Goal: Task Accomplishment & Management: Manage account settings

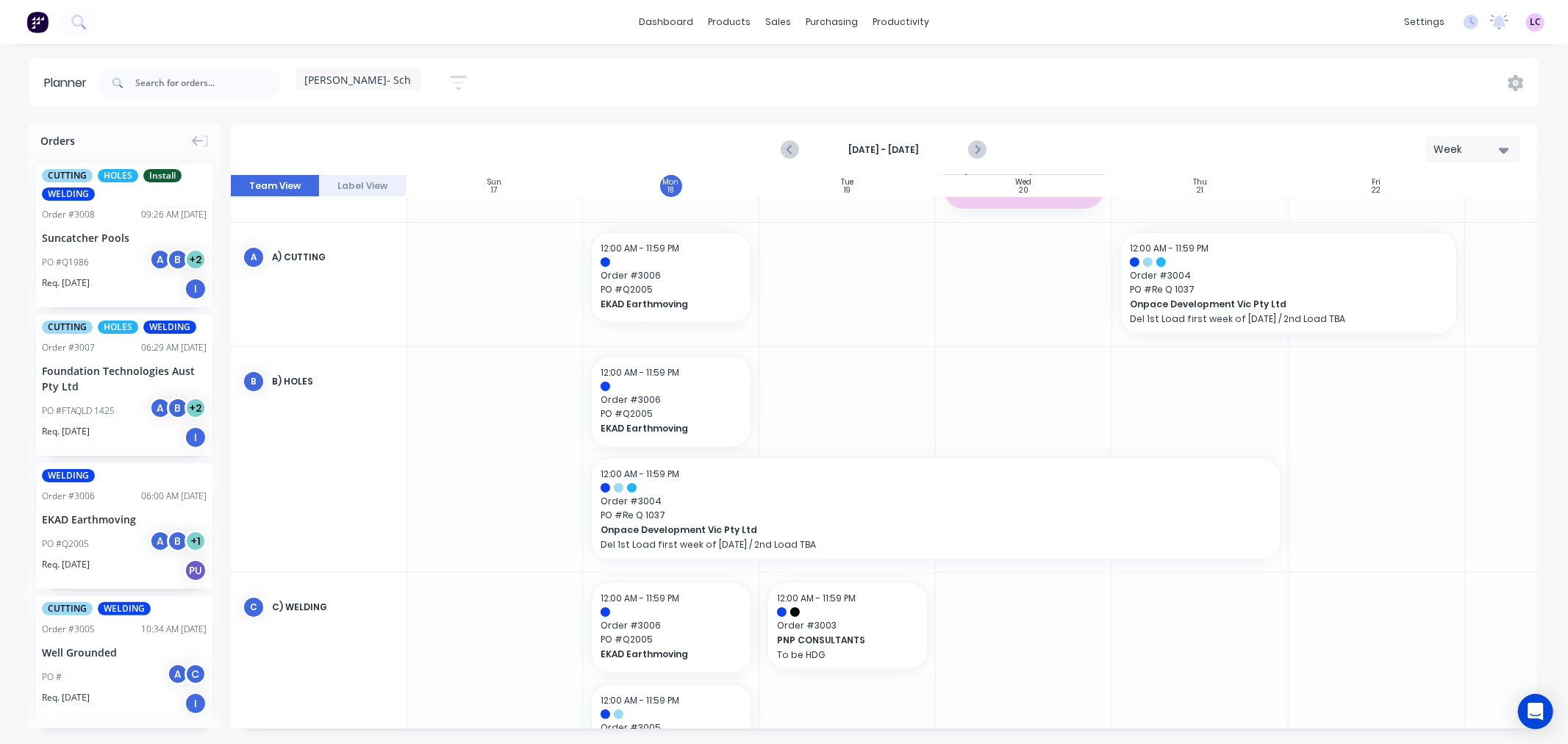
scroll to position [0, 1]
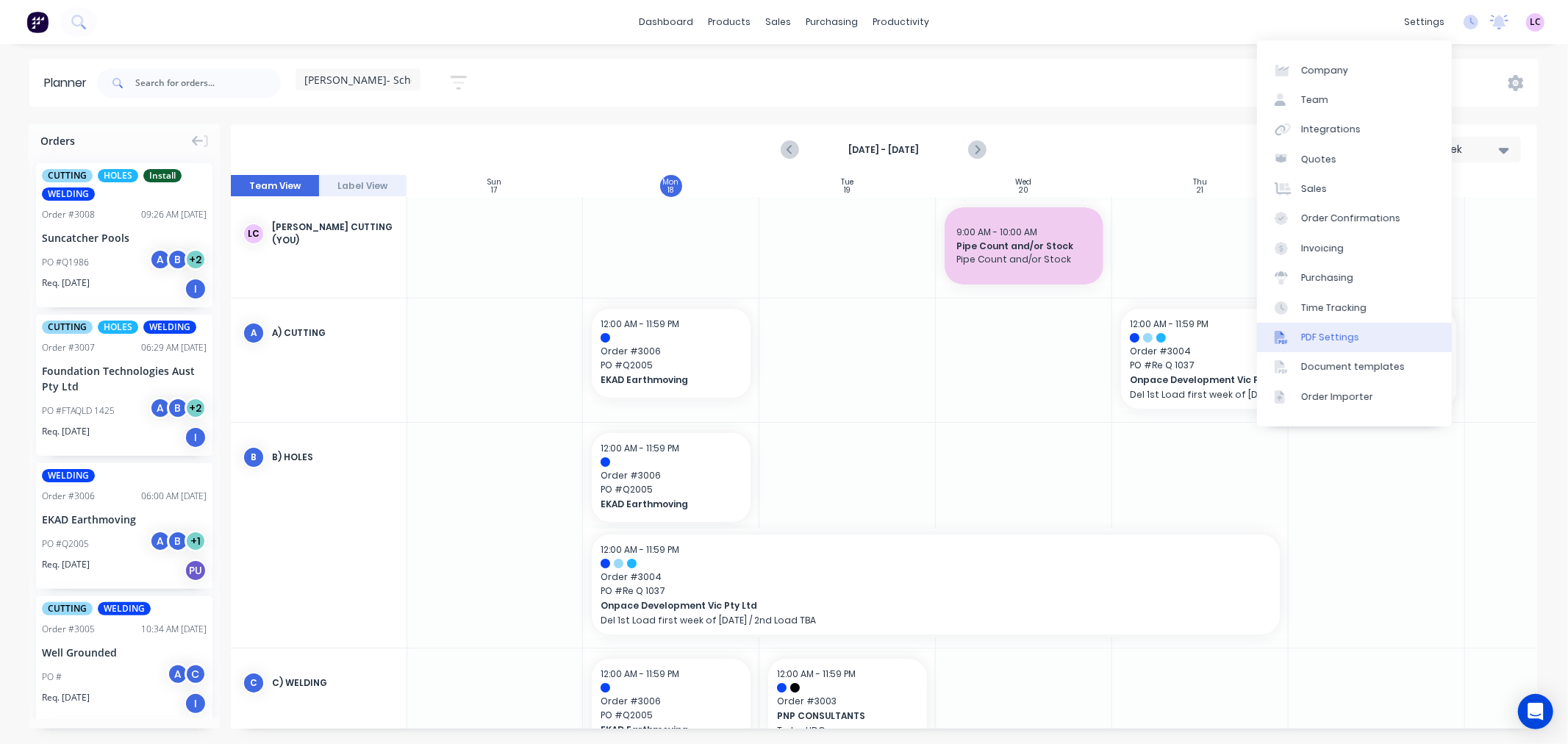
click at [1340, 340] on div "PDF Settings" at bounding box center [1330, 337] width 58 height 13
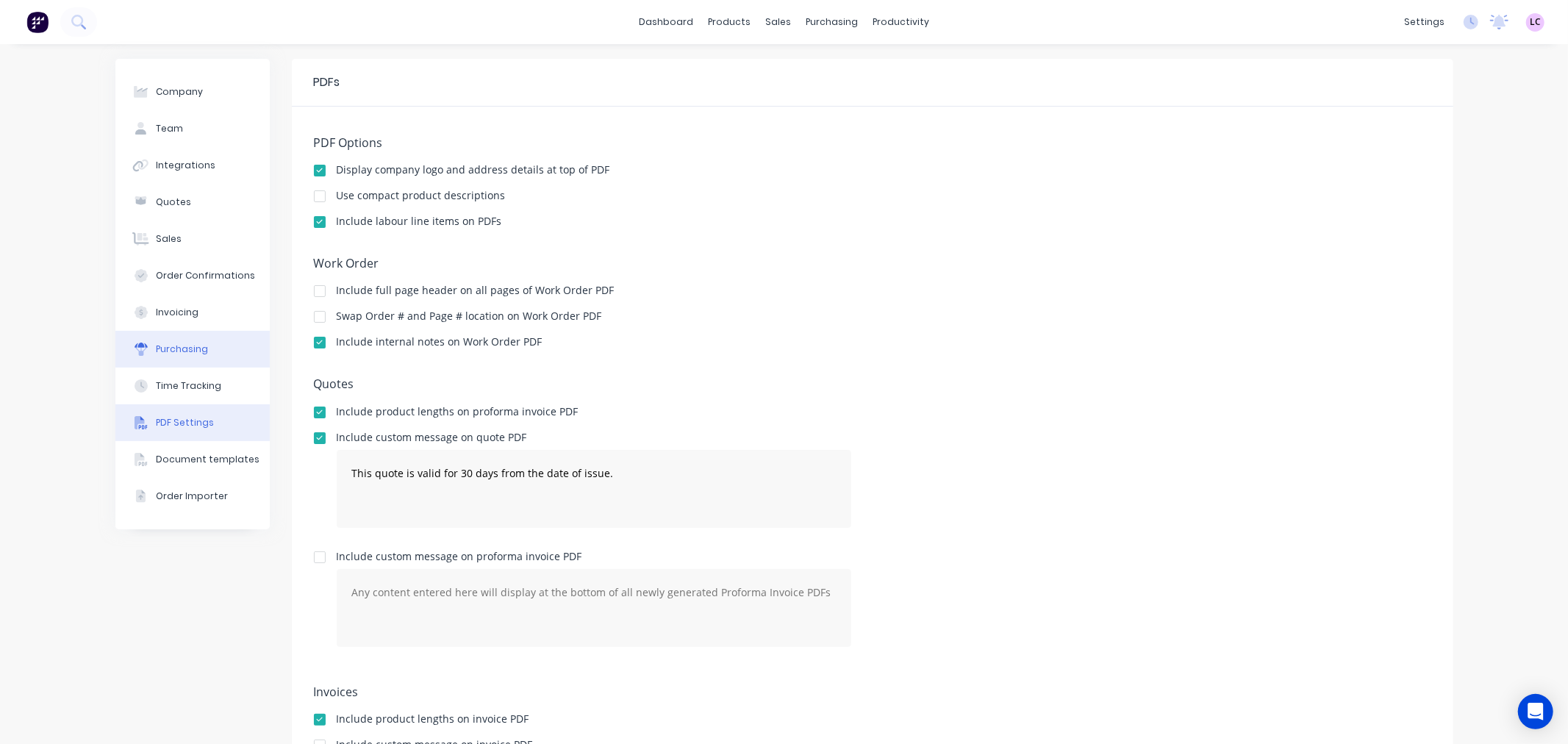
click at [191, 350] on div "Purchasing" at bounding box center [182, 348] width 52 height 13
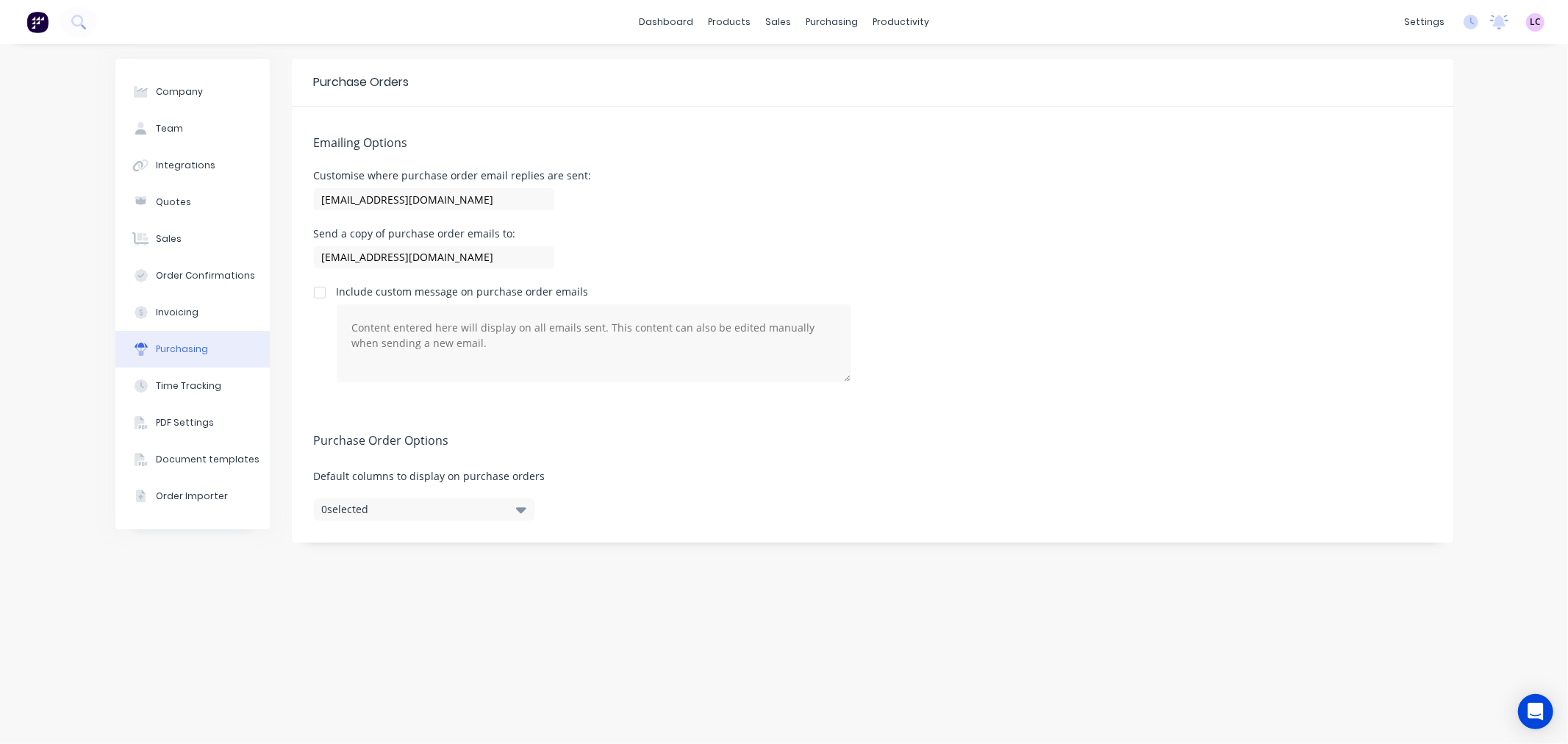
click at [524, 506] on icon "button" at bounding box center [521, 510] width 10 height 17
click at [614, 659] on div "Purchase Orders Emailing Options Customise where purchase order email replies a…" at bounding box center [872, 395] width 1161 height 671
click at [390, 328] on textarea at bounding box center [594, 342] width 515 height 78
click at [321, 290] on div at bounding box center [320, 293] width 30 height 30
click at [397, 319] on textarea at bounding box center [594, 342] width 515 height 78
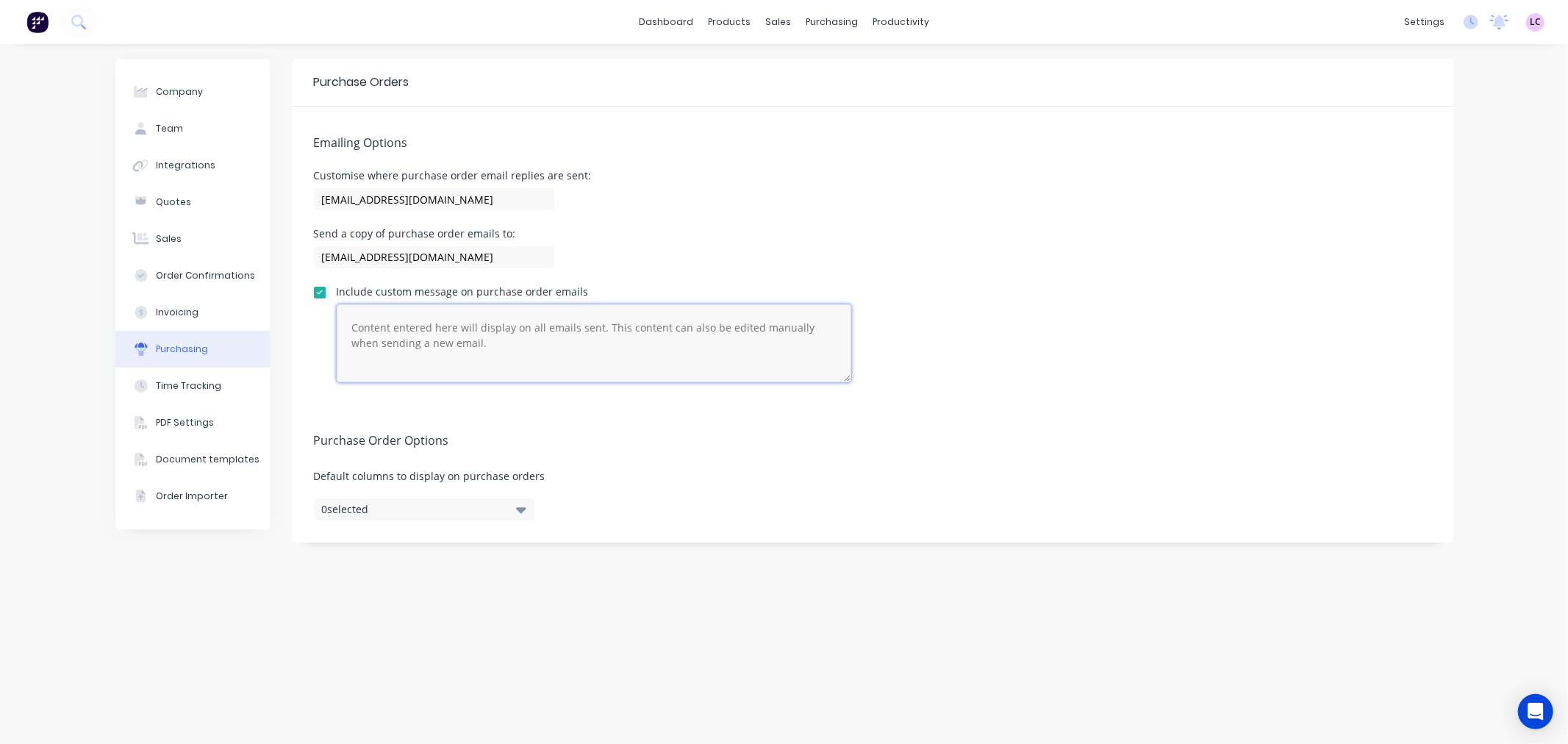
paste textarea "Please find attached the purchase order [#PO Number] for your reference. We app…"
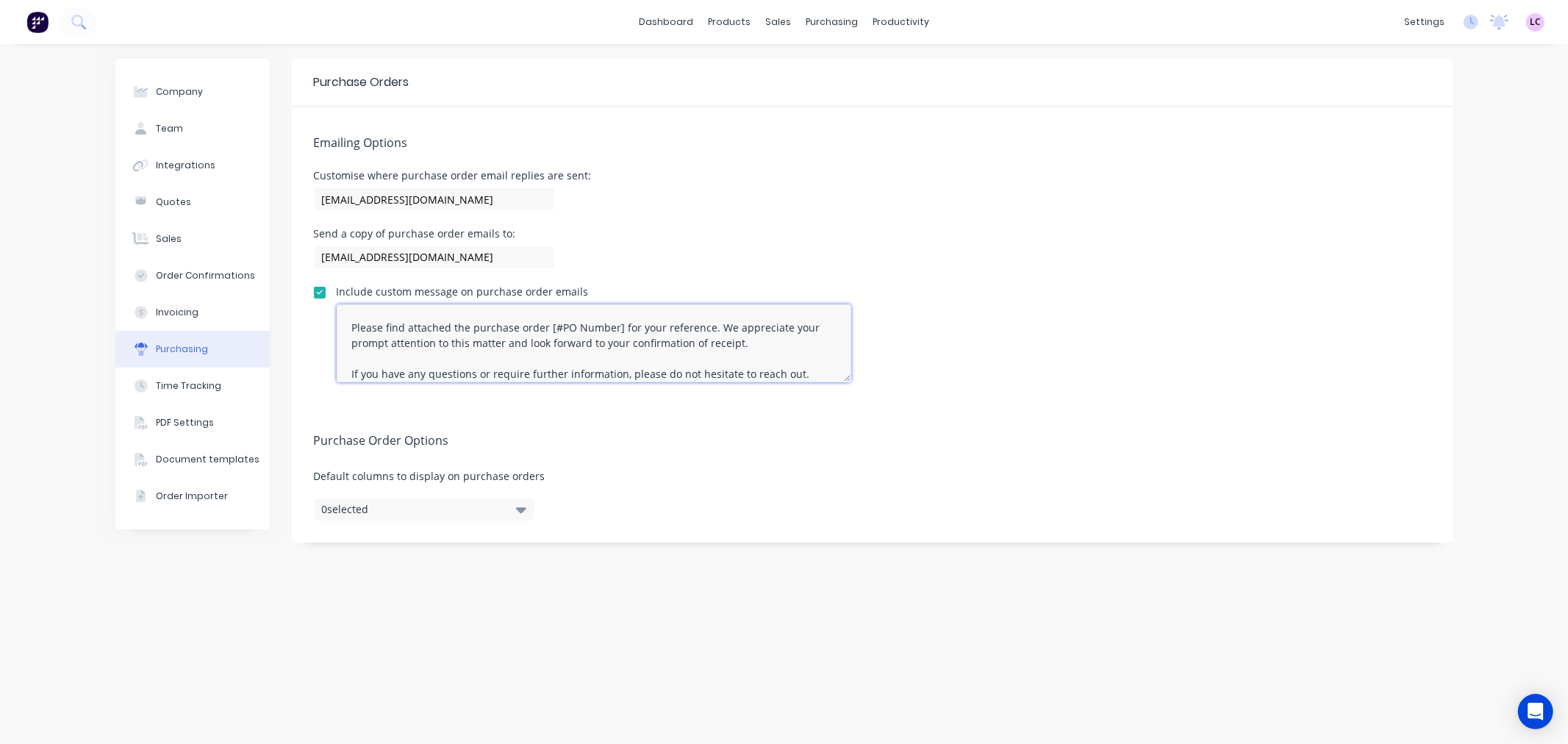
click at [464, 331] on textarea "Please find attached the purchase order [#PO Number] for your reference. We app…" at bounding box center [594, 342] width 515 height 78
drag, startPoint x: 449, startPoint y: 341, endPoint x: 549, endPoint y: 328, distance: 100.8
click at [549, 328] on textarea "Please find attached our purchase order. We appreciate your prompt attention to…" at bounding box center [594, 342] width 515 height 78
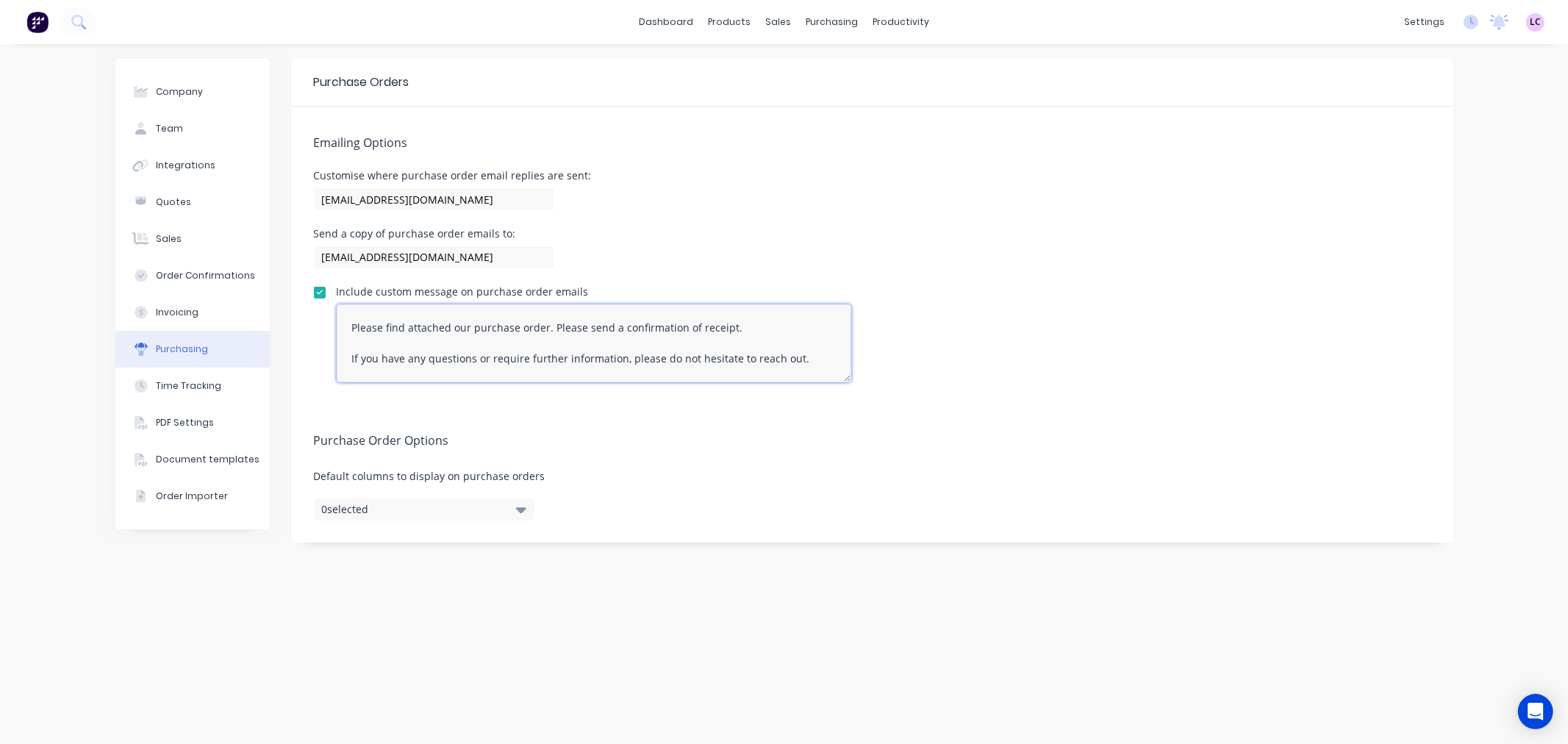
drag, startPoint x: 581, startPoint y: 324, endPoint x: 548, endPoint y: 324, distance: 33.0
click at [548, 324] on textarea "Please find attached our purchase order. Please send a confirmation of receipt.…" at bounding box center [594, 342] width 515 height 78
click at [800, 361] on textarea "Please find attached our purchase order and send a confirmation of receipt. If …" at bounding box center [594, 342] width 515 height 78
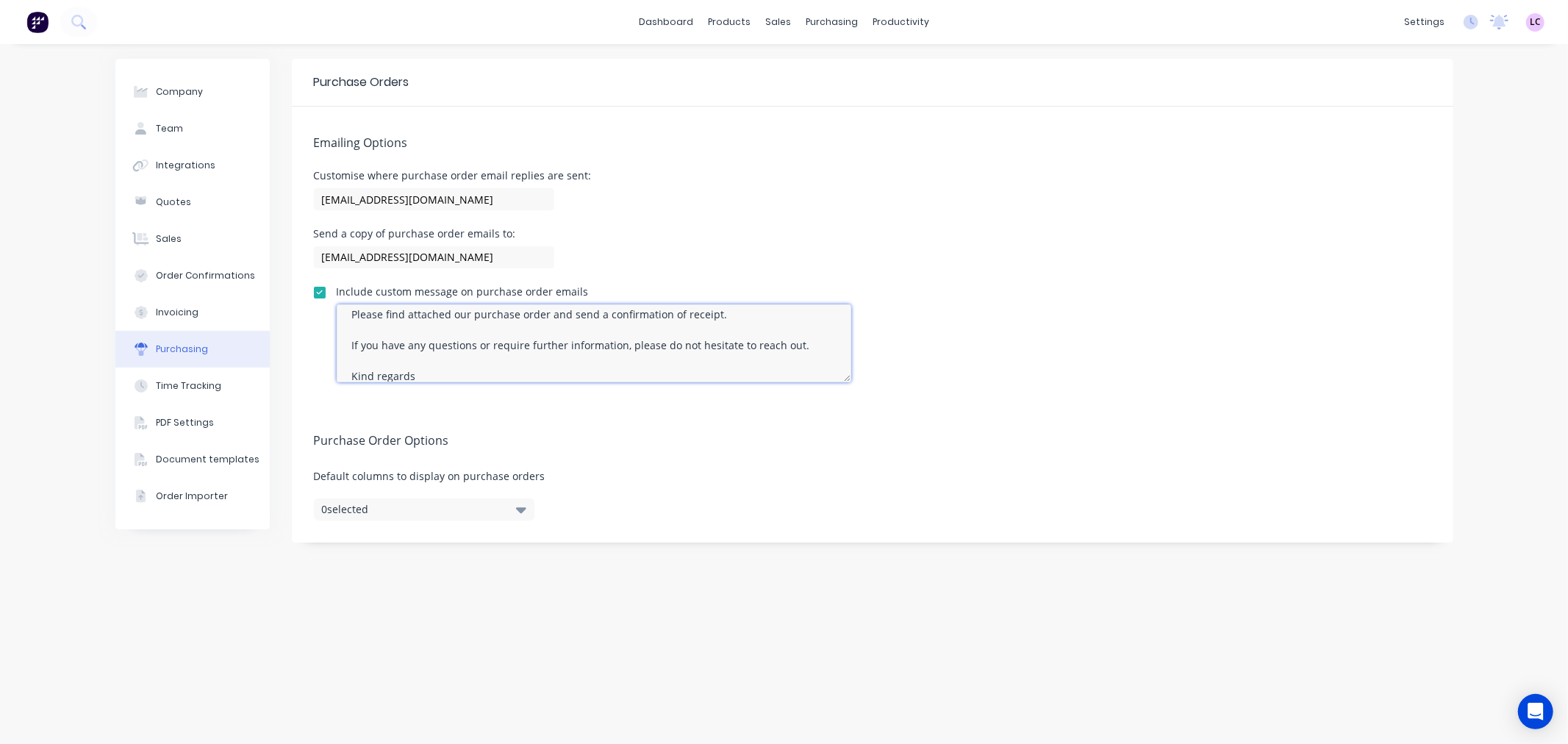
scroll to position [30, 0]
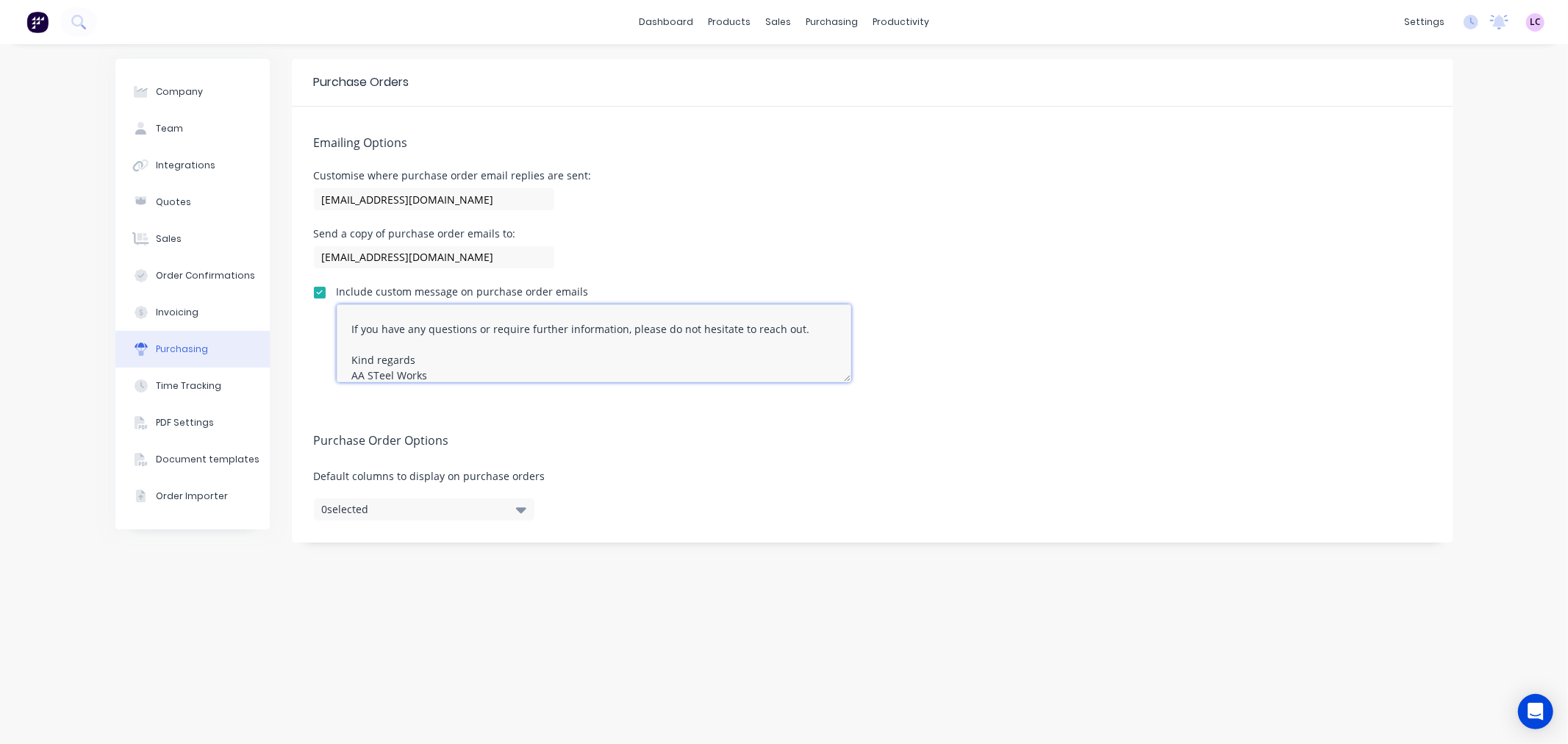
click at [370, 374] on textarea "Please find attached our purchase order and send a confirmation of receipt. If …" at bounding box center [594, 342] width 515 height 78
click at [348, 328] on textarea "Please find attached our purchase order and send a confirmation of receipt. If …" at bounding box center [594, 342] width 515 height 78
type textarea "Please find attached our purchase order and send a confirmation of receipt. If …"
click at [189, 391] on div "Time Tracking" at bounding box center [188, 385] width 65 height 13
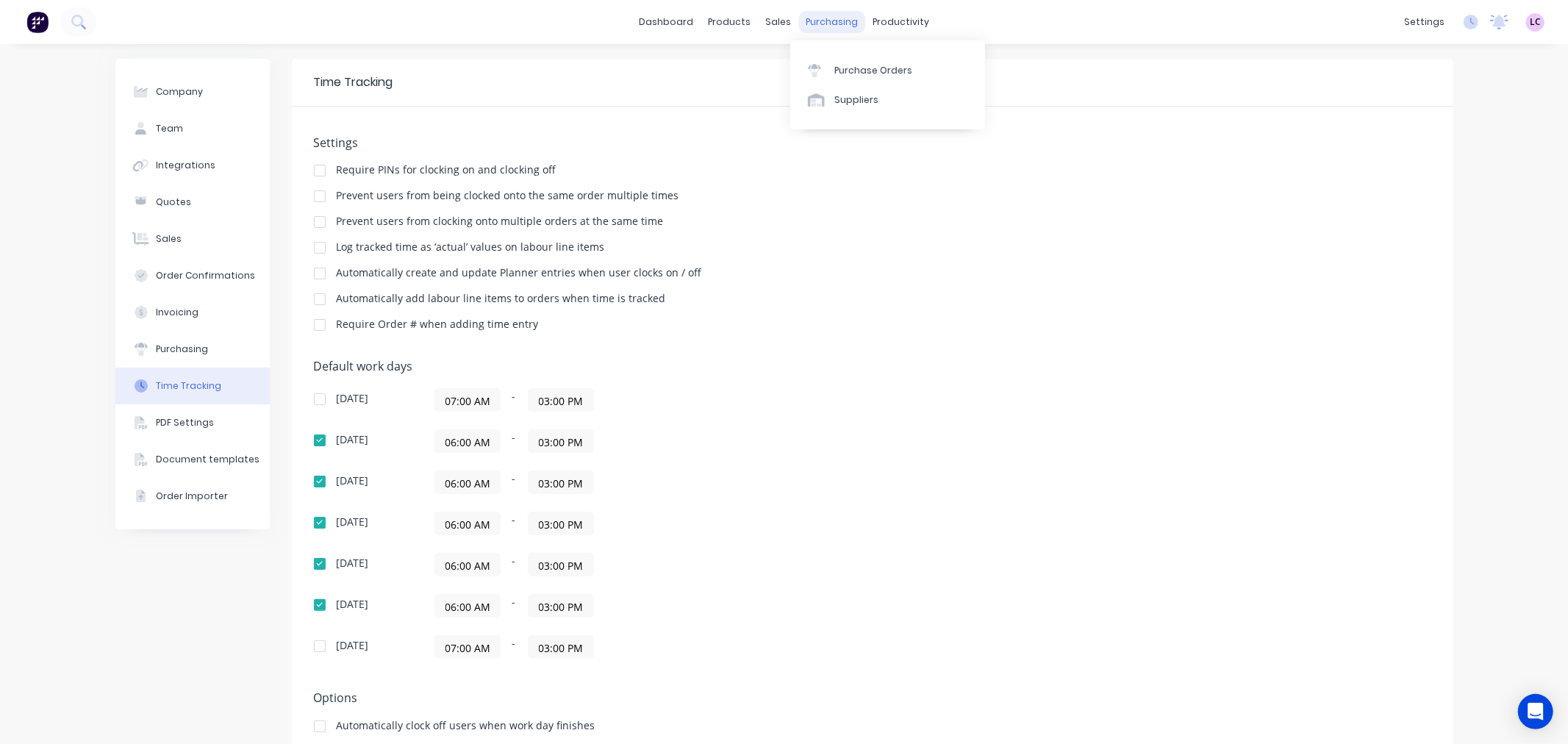
click at [843, 23] on div "purchasing" at bounding box center [832, 22] width 67 height 22
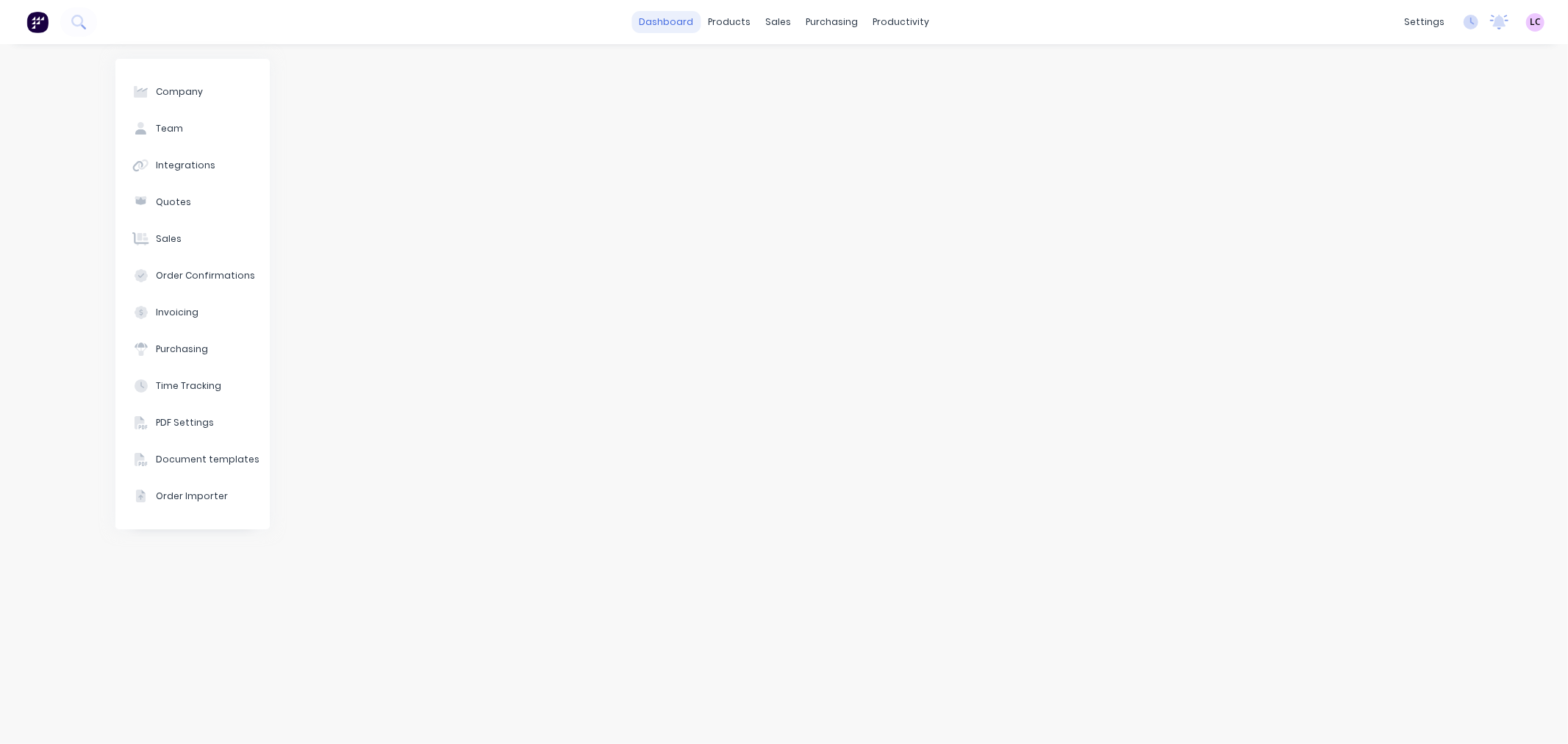
click at [674, 17] on link "dashboard" at bounding box center [666, 22] width 69 height 22
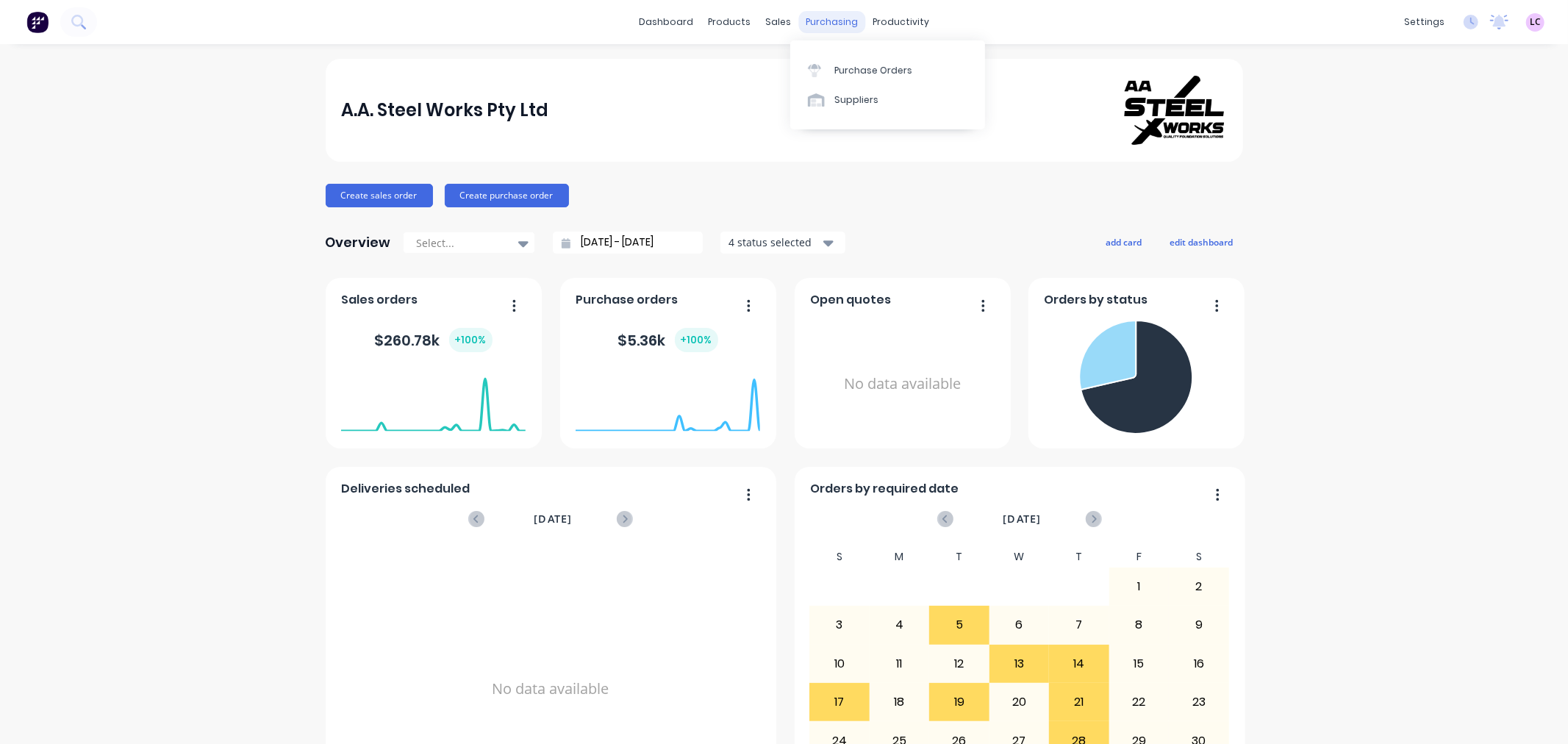
click at [821, 21] on div "purchasing" at bounding box center [832, 22] width 67 height 22
click at [843, 70] on div "Purchase Orders" at bounding box center [873, 70] width 78 height 13
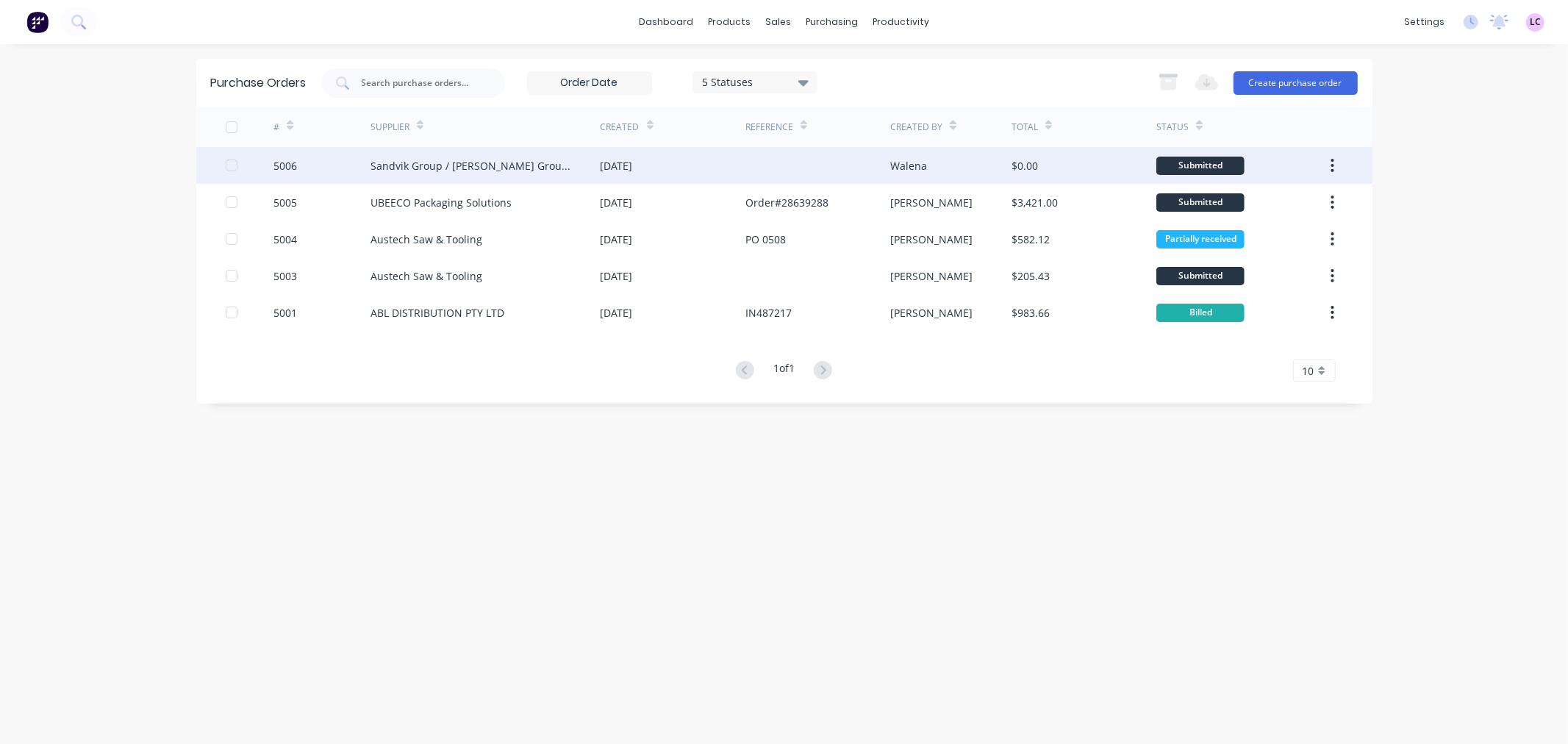
click at [1329, 166] on button "button" at bounding box center [1333, 166] width 35 height 26
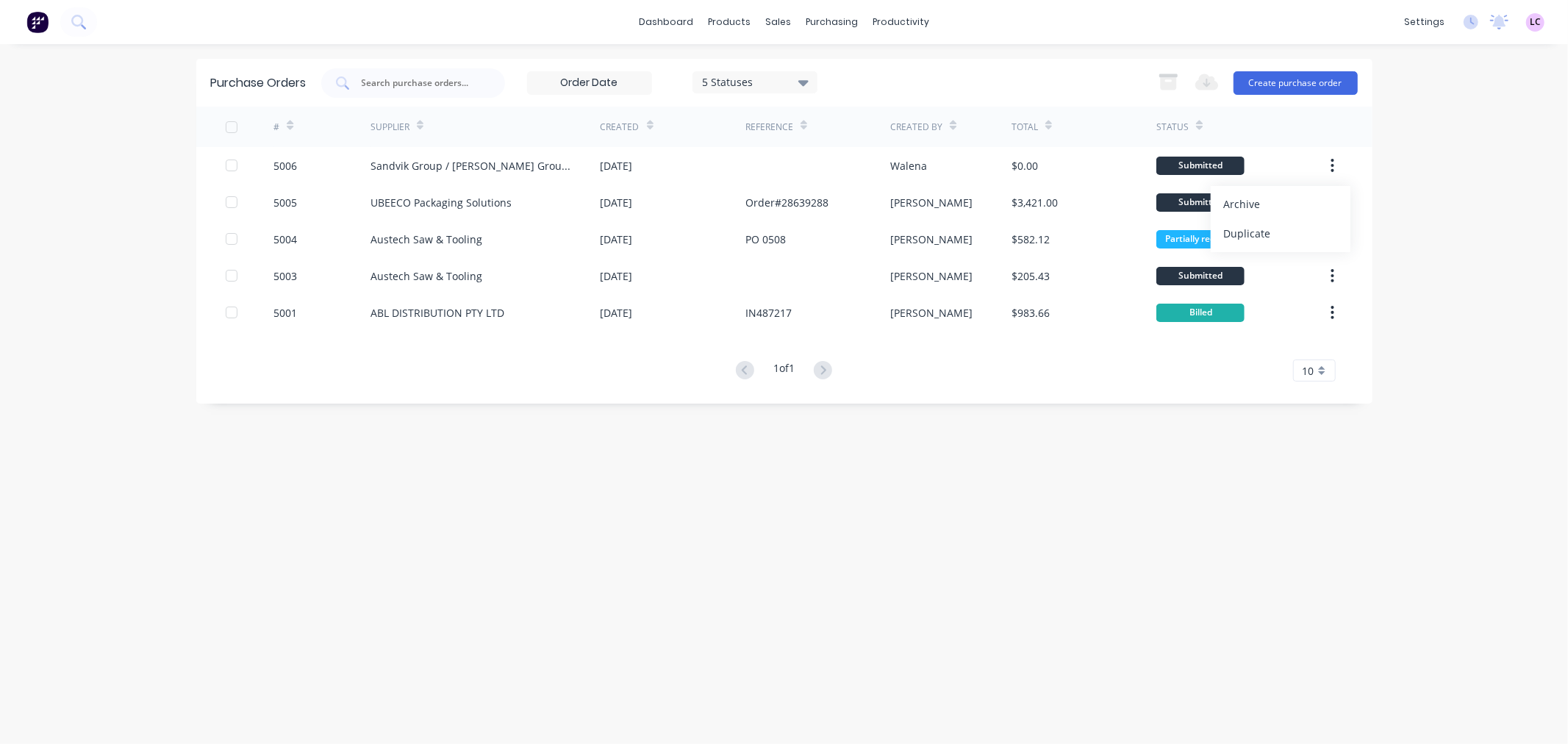
click at [1427, 154] on div "dashboard products sales purchasing productivity dashboard products Product Cat…" at bounding box center [784, 372] width 1568 height 744
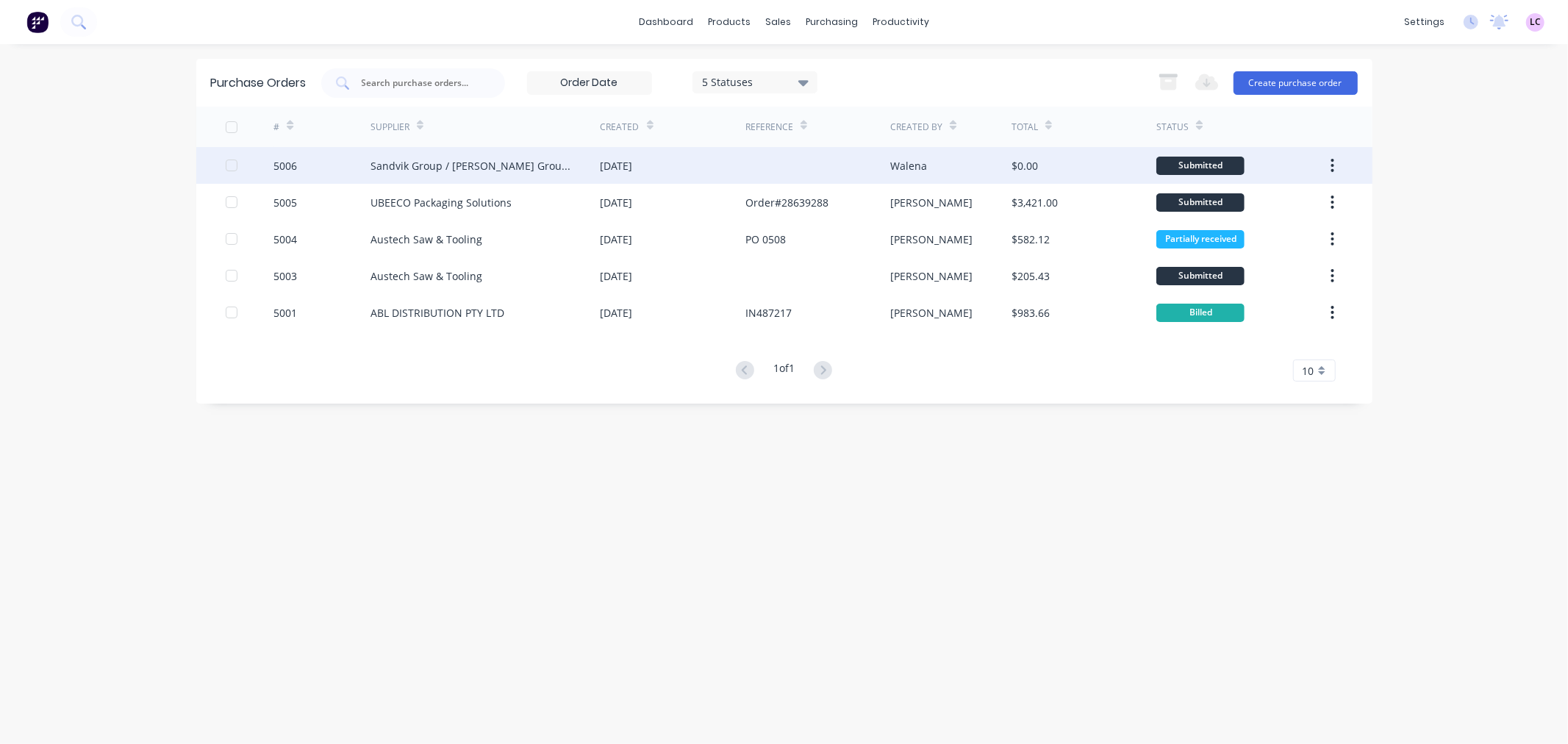
click at [394, 156] on div "Sandvik Group / Fero Group (Queensland) Pty Ltd" at bounding box center [485, 166] width 230 height 37
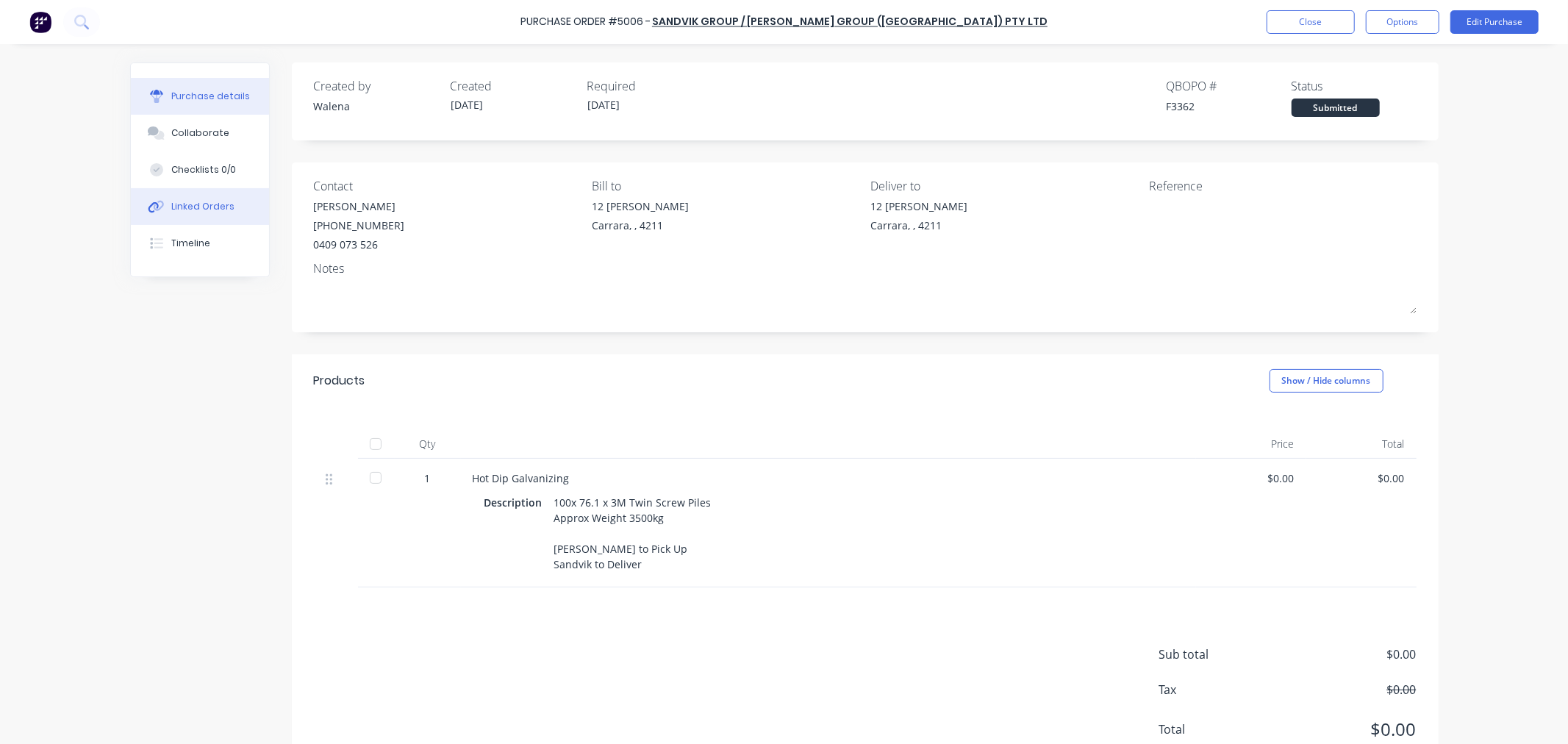
click at [201, 210] on div "Linked Orders" at bounding box center [203, 206] width 64 height 13
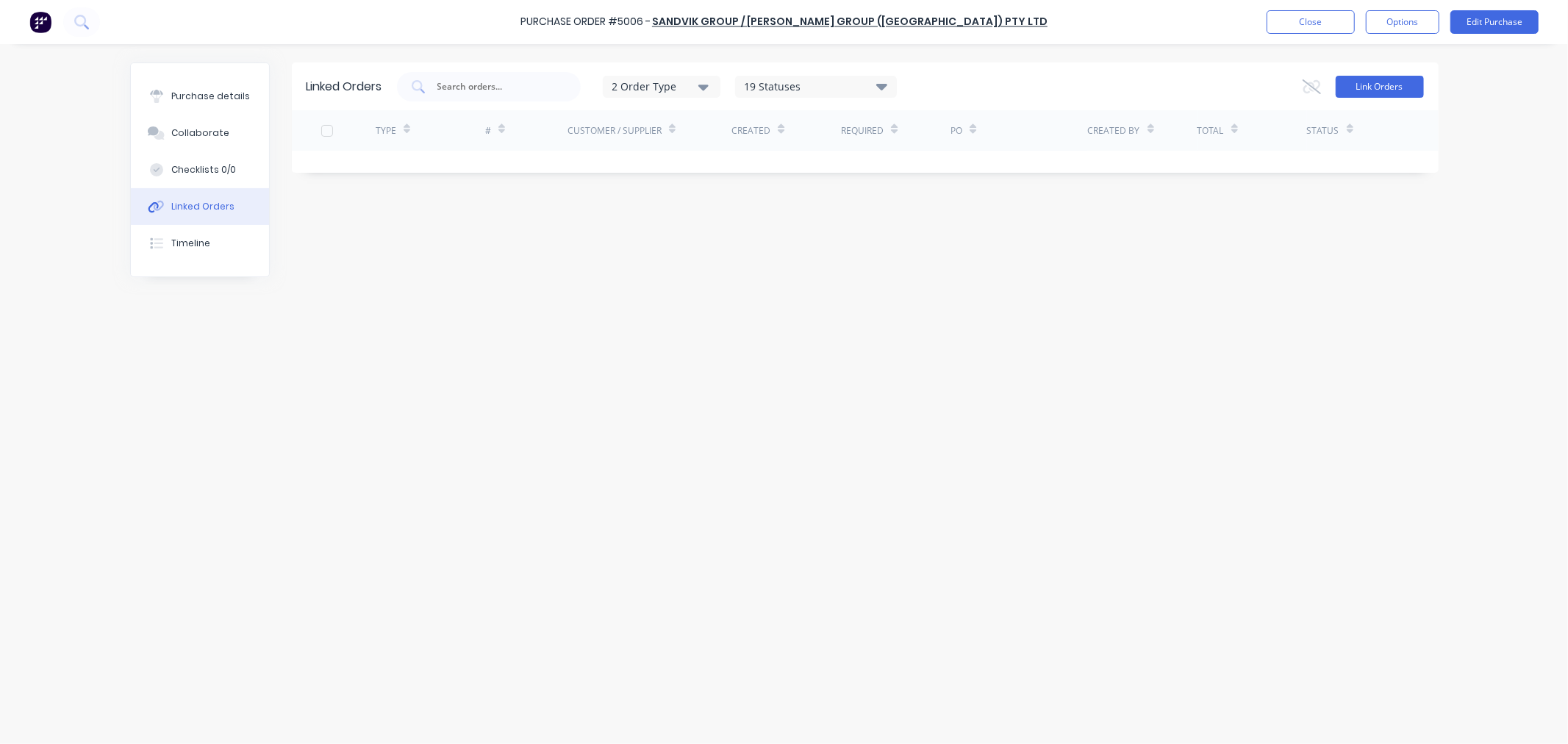
click at [1400, 85] on button "Link Orders" at bounding box center [1379, 86] width 88 height 22
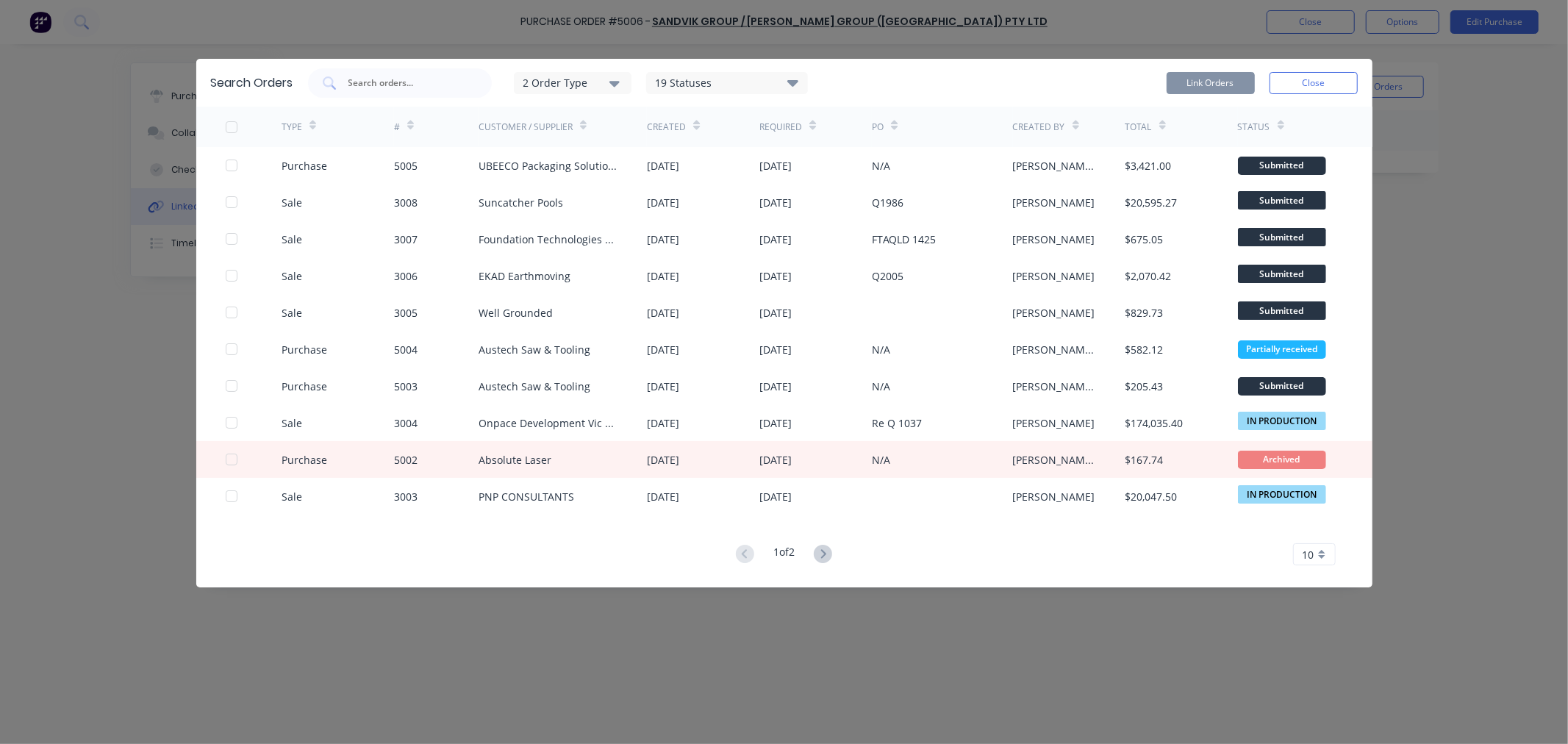
click at [578, 89] on div "2 Order Type" at bounding box center [571, 83] width 98 height 16
click at [638, 150] on div "button" at bounding box center [637, 149] width 30 height 30
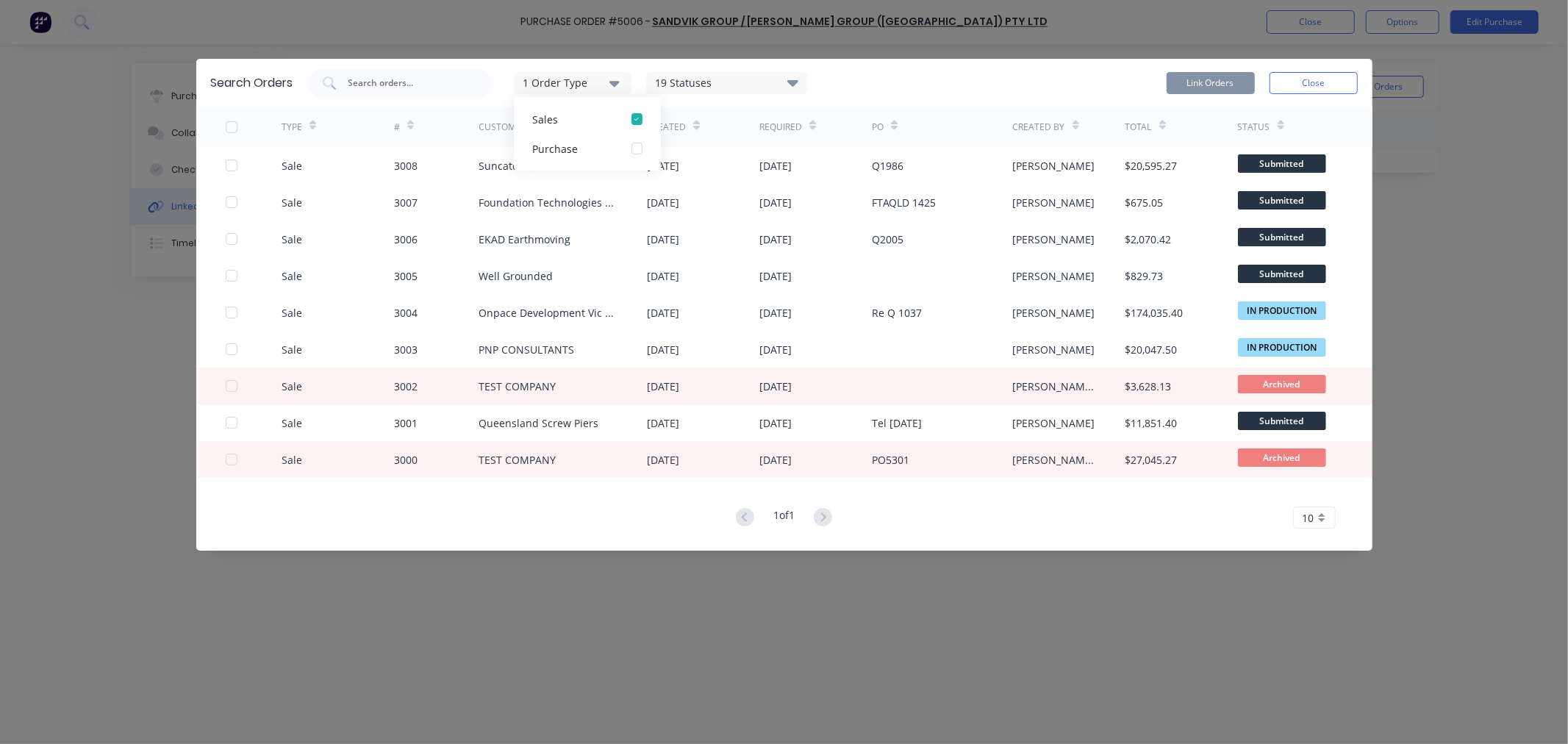
click at [943, 85] on div "1 Order Type Sales Purchase 19 Statuses Sales Order Status All Archived Draft Q…" at bounding box center [833, 83] width 1050 height 30
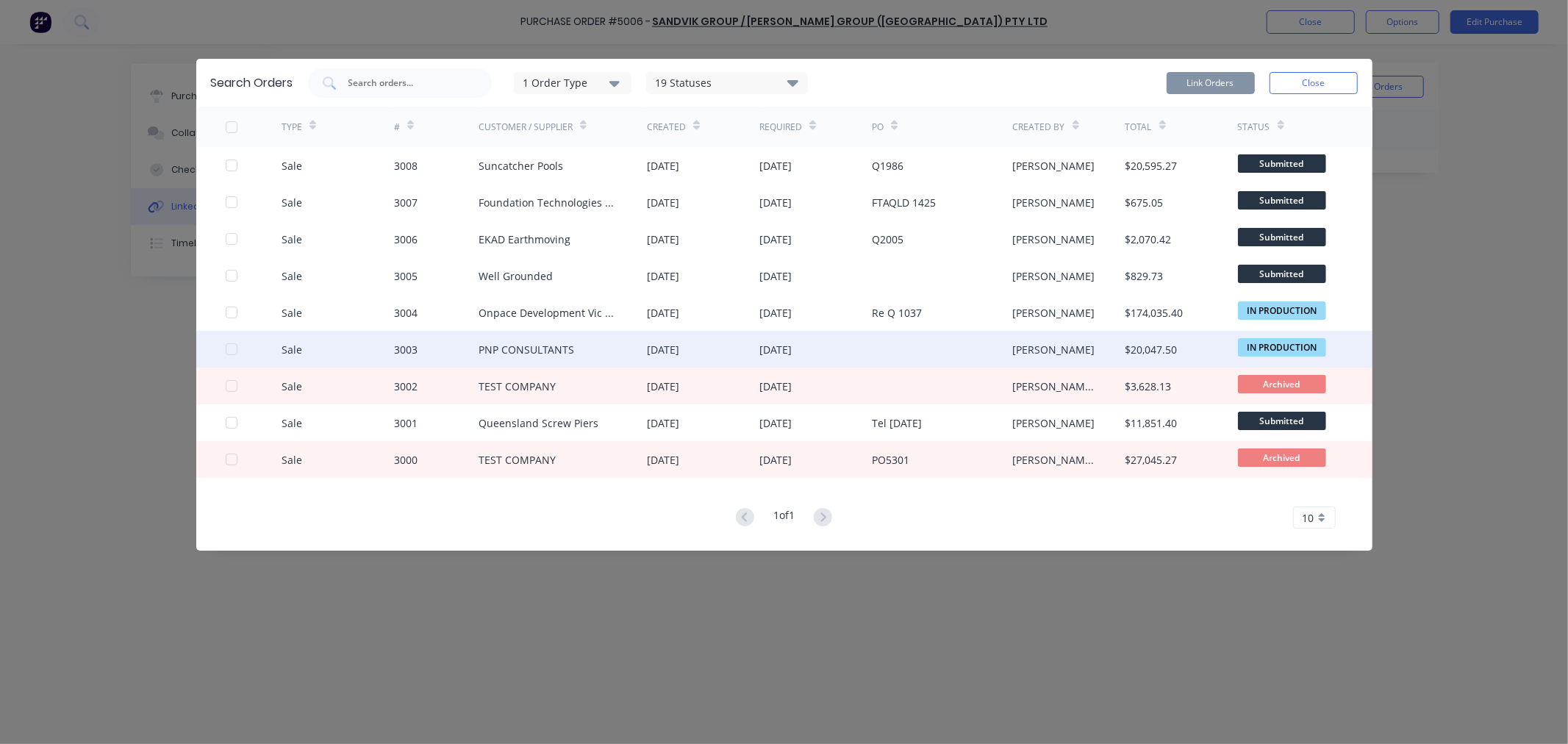
click at [226, 347] on div at bounding box center [232, 349] width 30 height 30
click at [1178, 85] on button "Link Orders" at bounding box center [1210, 83] width 88 height 22
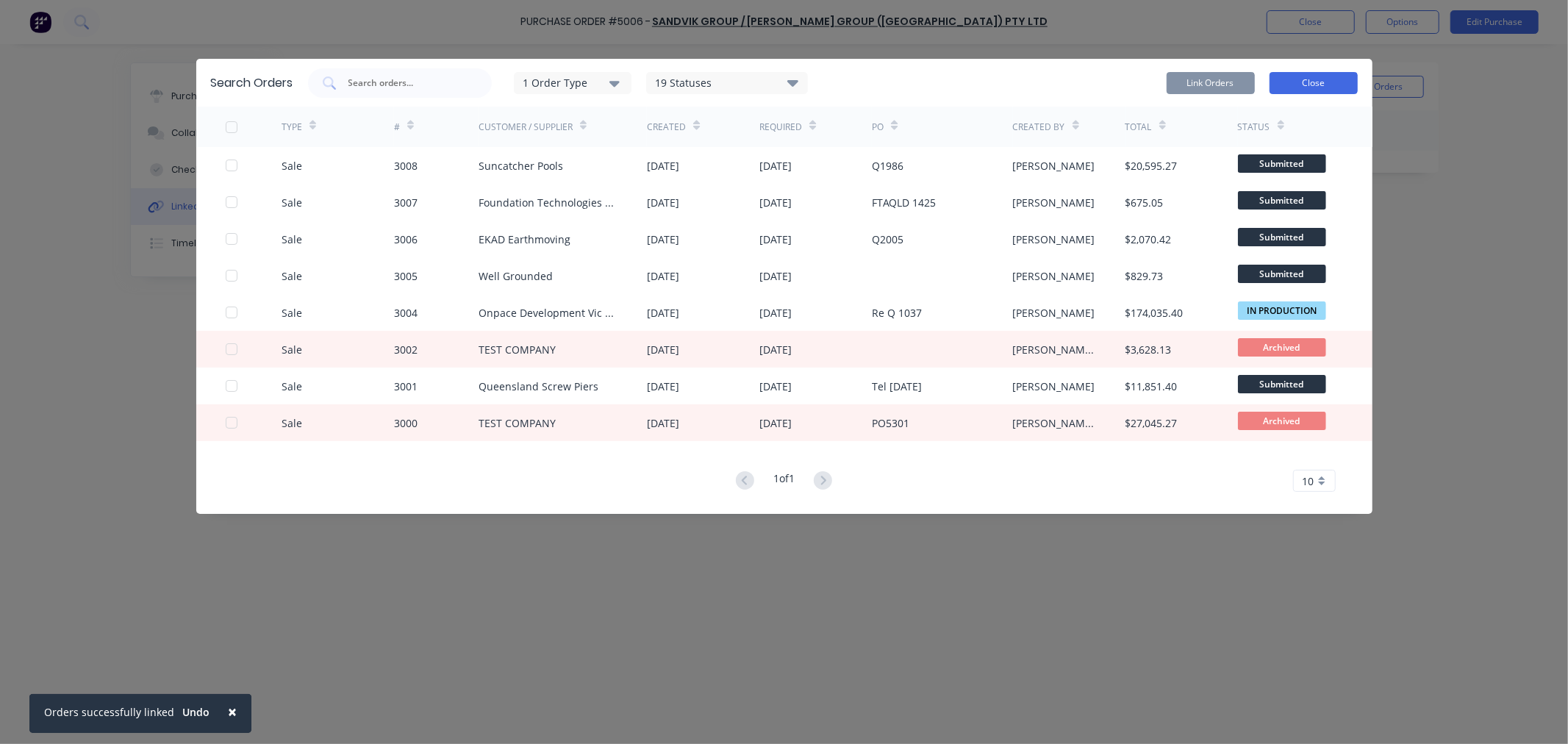
click at [1315, 78] on button "Close" at bounding box center [1314, 83] width 88 height 22
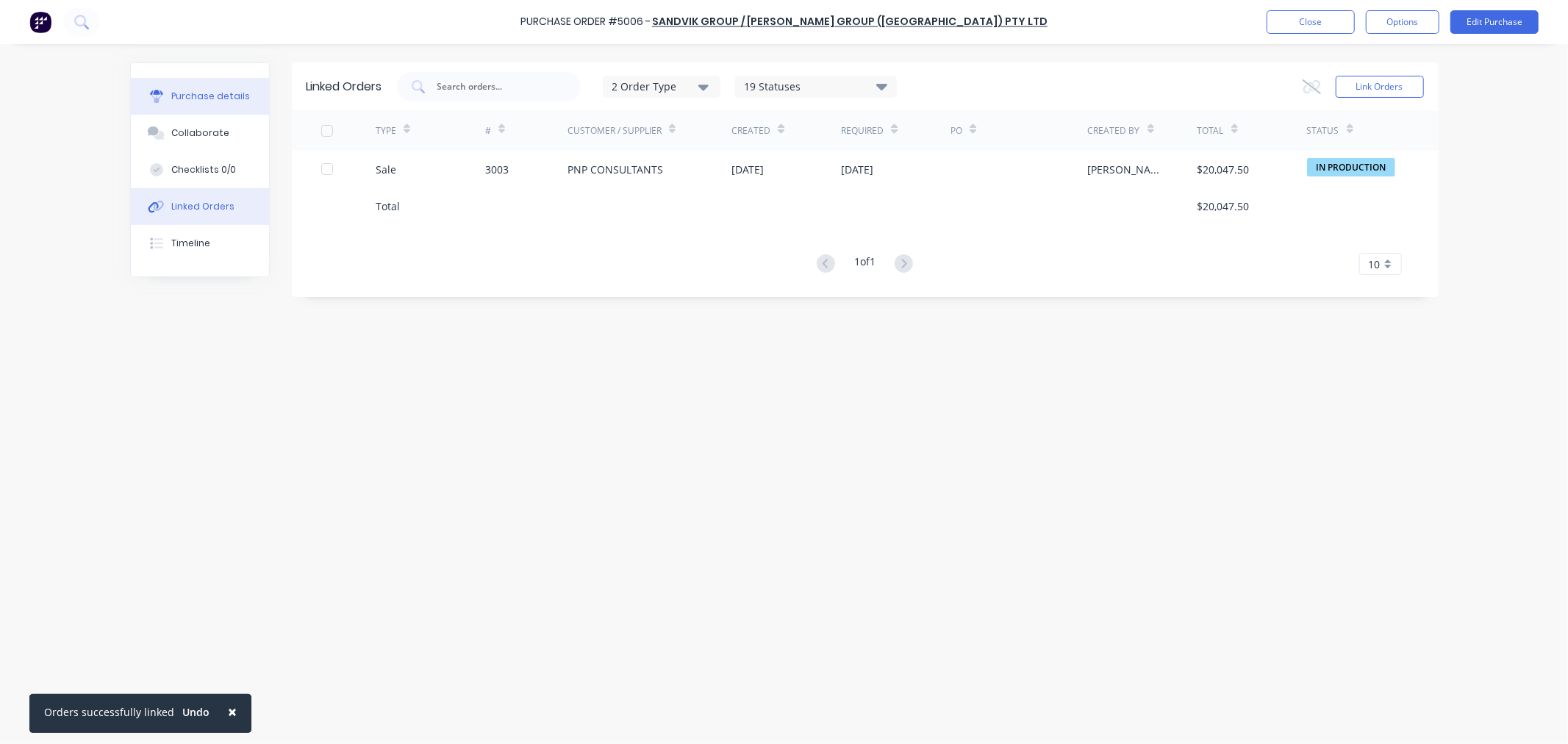
click at [209, 94] on div "Purchase details" at bounding box center [211, 96] width 78 height 13
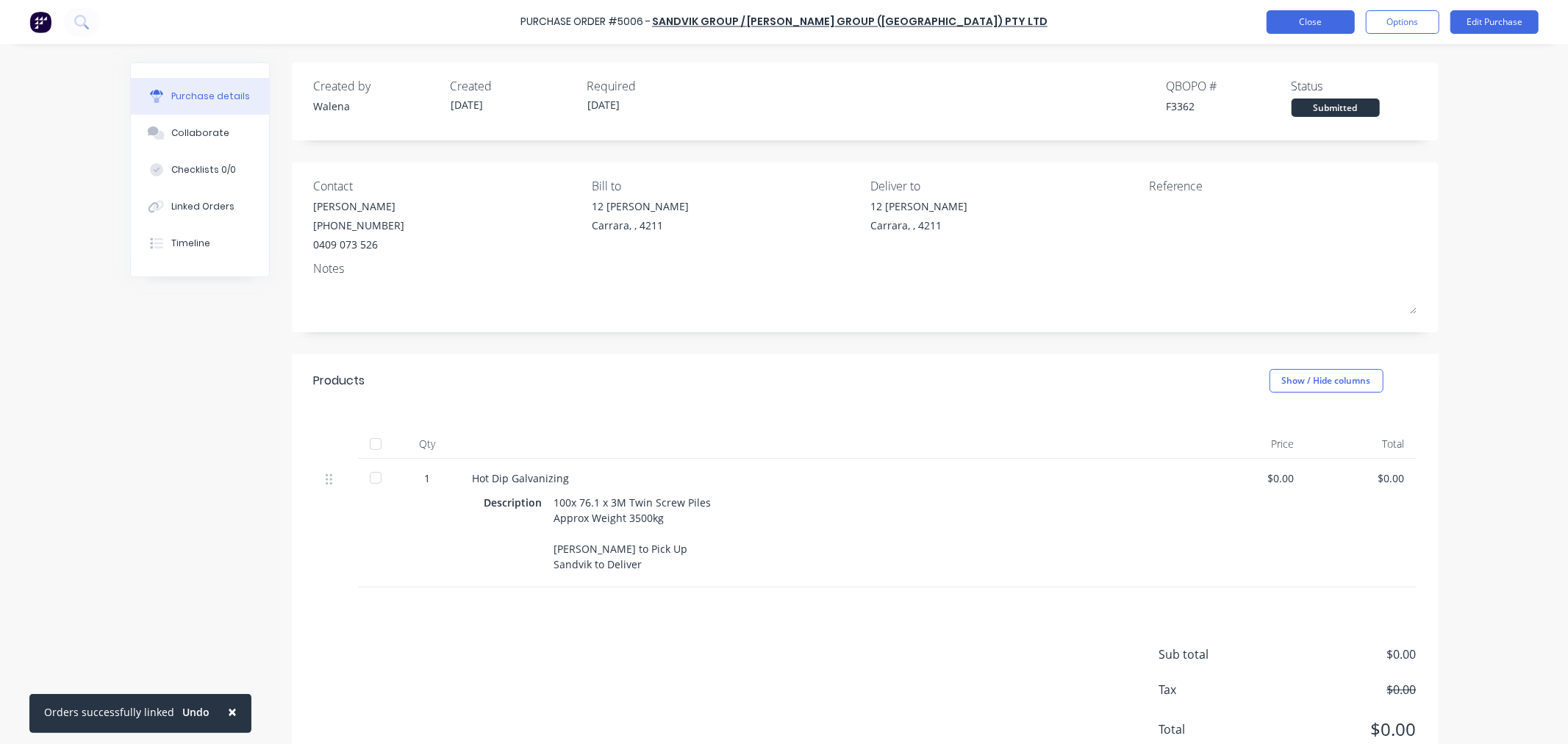
click at [1284, 24] on button "Close" at bounding box center [1310, 22] width 88 height 24
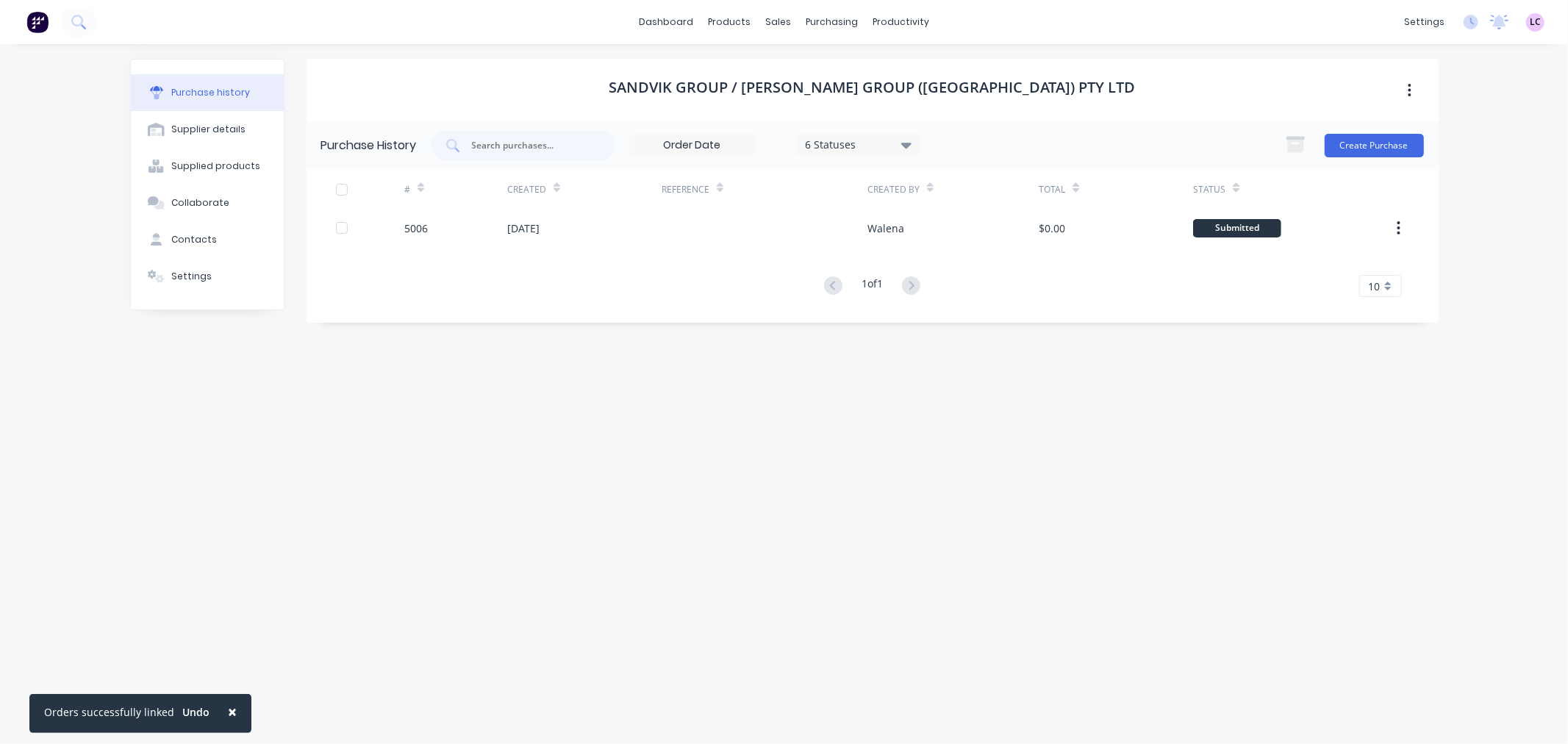
click at [841, 144] on div "6 Statuses" at bounding box center [857, 145] width 105 height 16
click at [651, 549] on div "Sandvik Group / Fero Group (Queensland) Pty Ltd Purchase History 6 Statuses 6 S…" at bounding box center [873, 387] width 1132 height 656
click at [900, 66] on div at bounding box center [889, 70] width 22 height 13
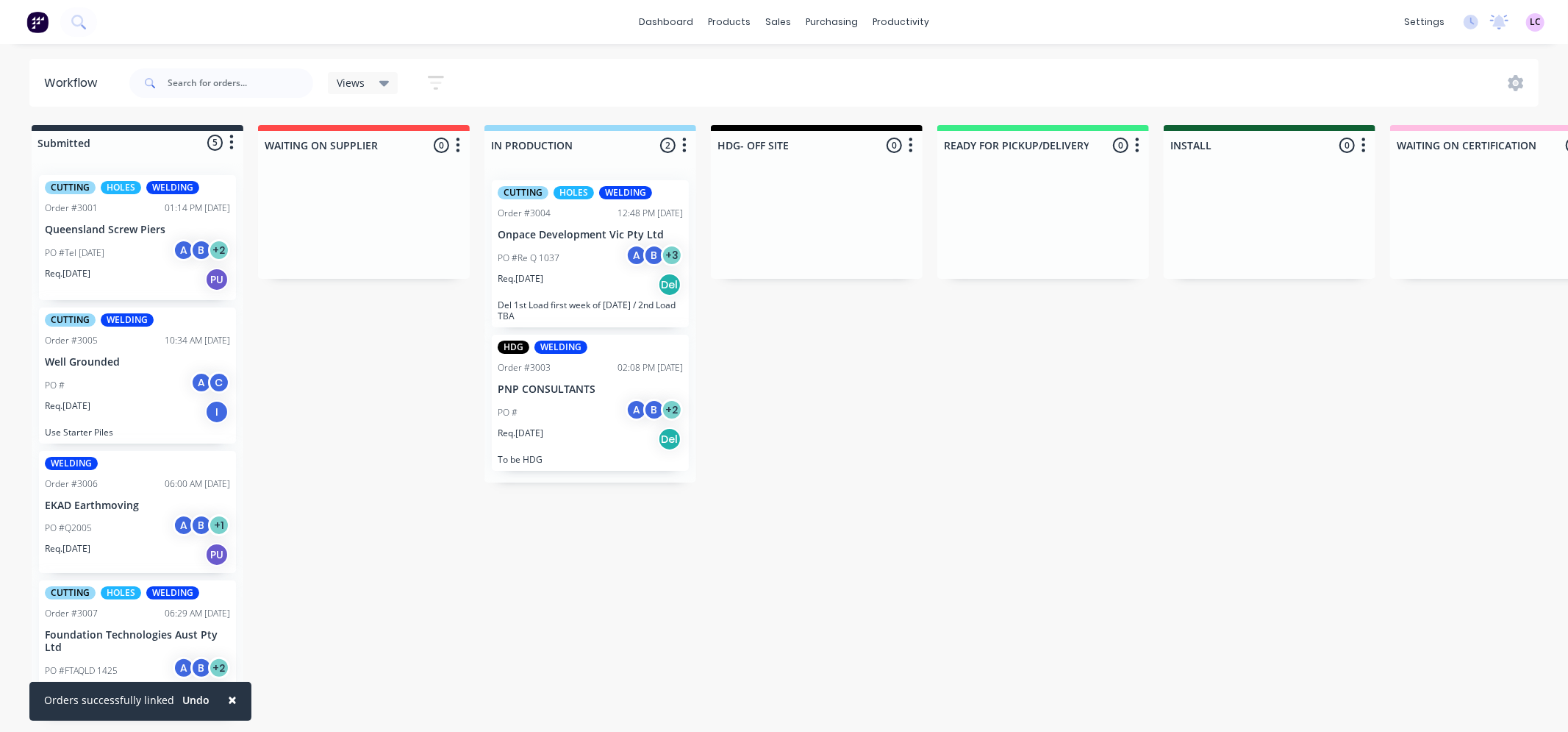
click at [592, 398] on div "PO # A B + 2" at bounding box center [590, 412] width 186 height 28
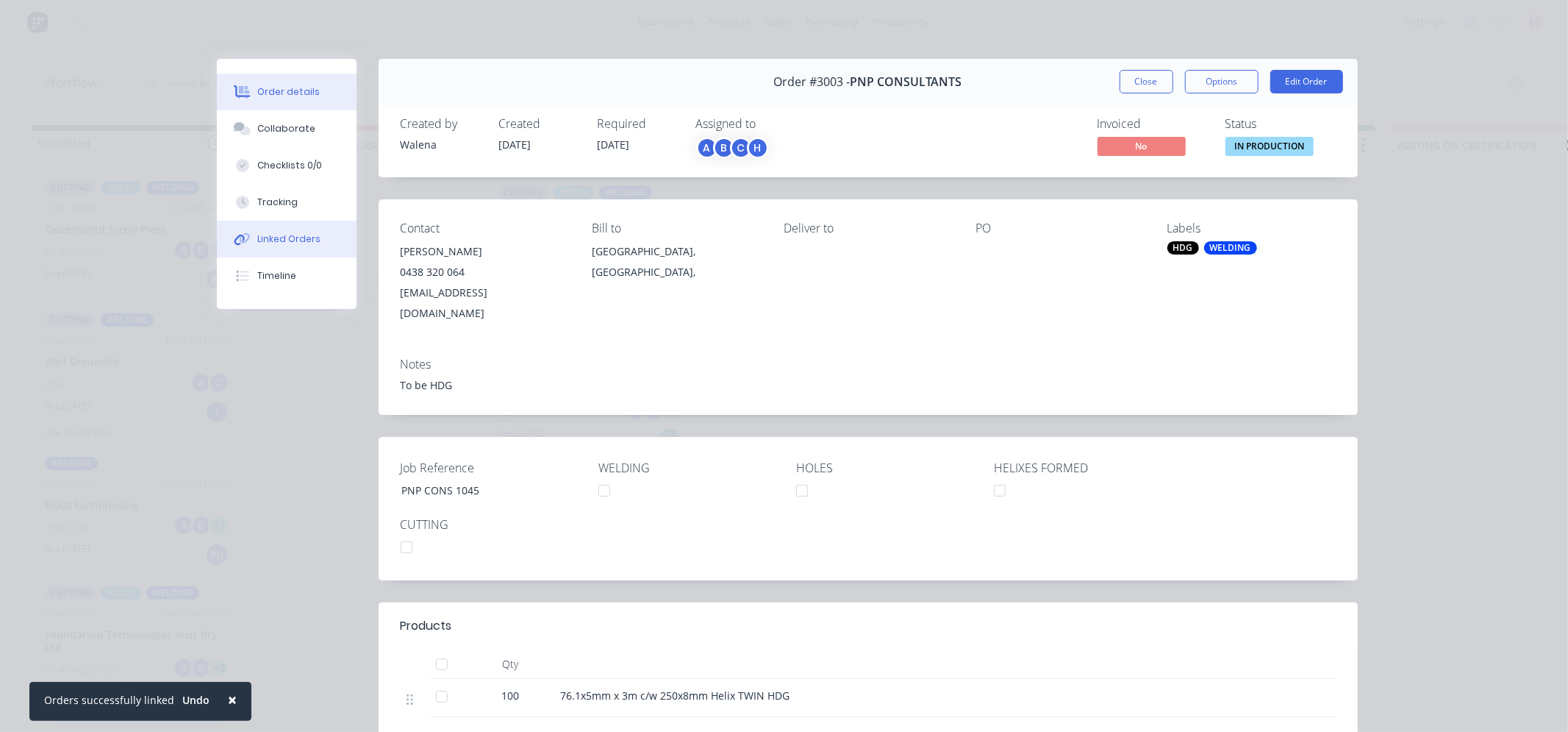
click at [306, 238] on div "Linked Orders" at bounding box center [288, 239] width 64 height 13
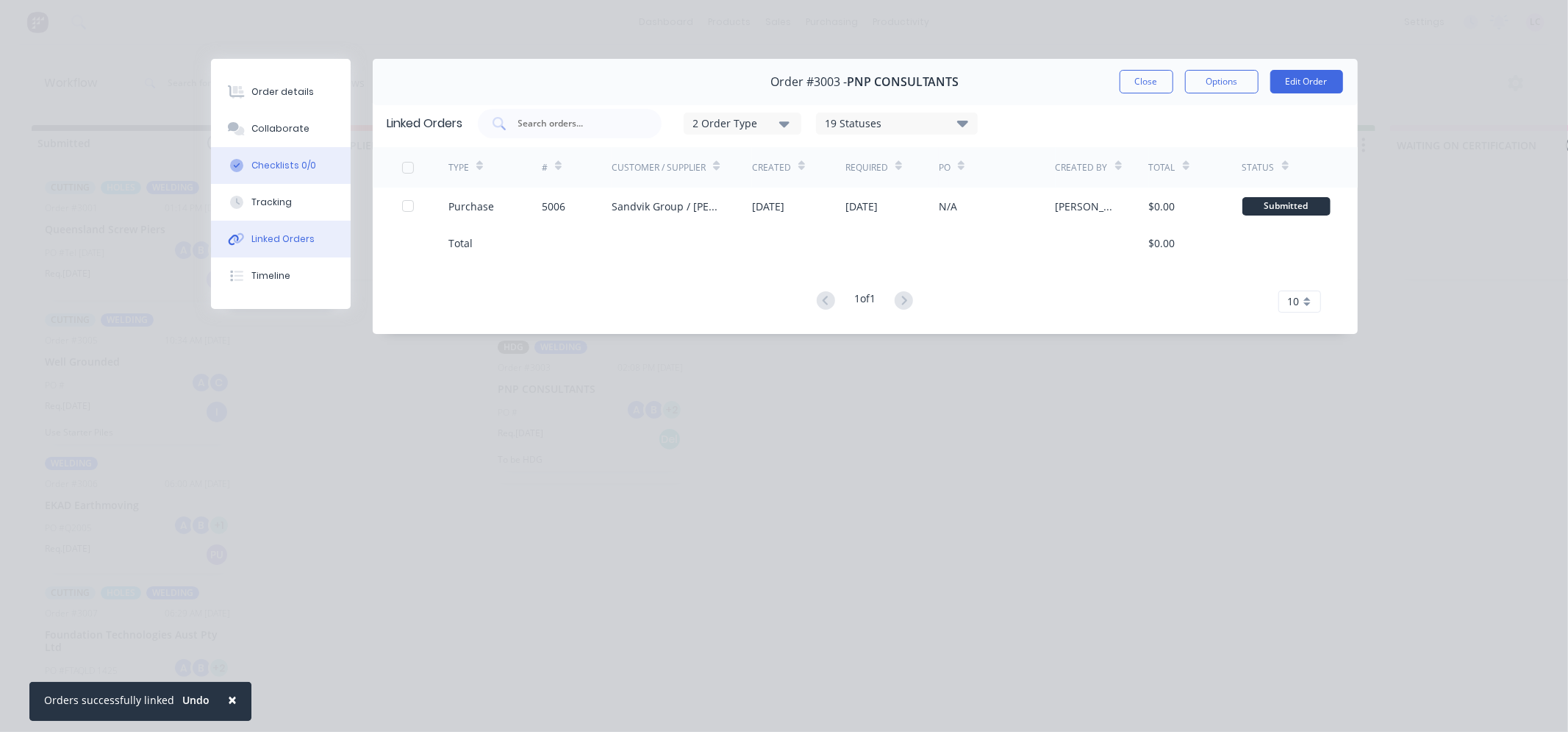
click at [299, 159] on div "Checklists 0/0" at bounding box center [284, 165] width 64 height 13
type textarea "x"
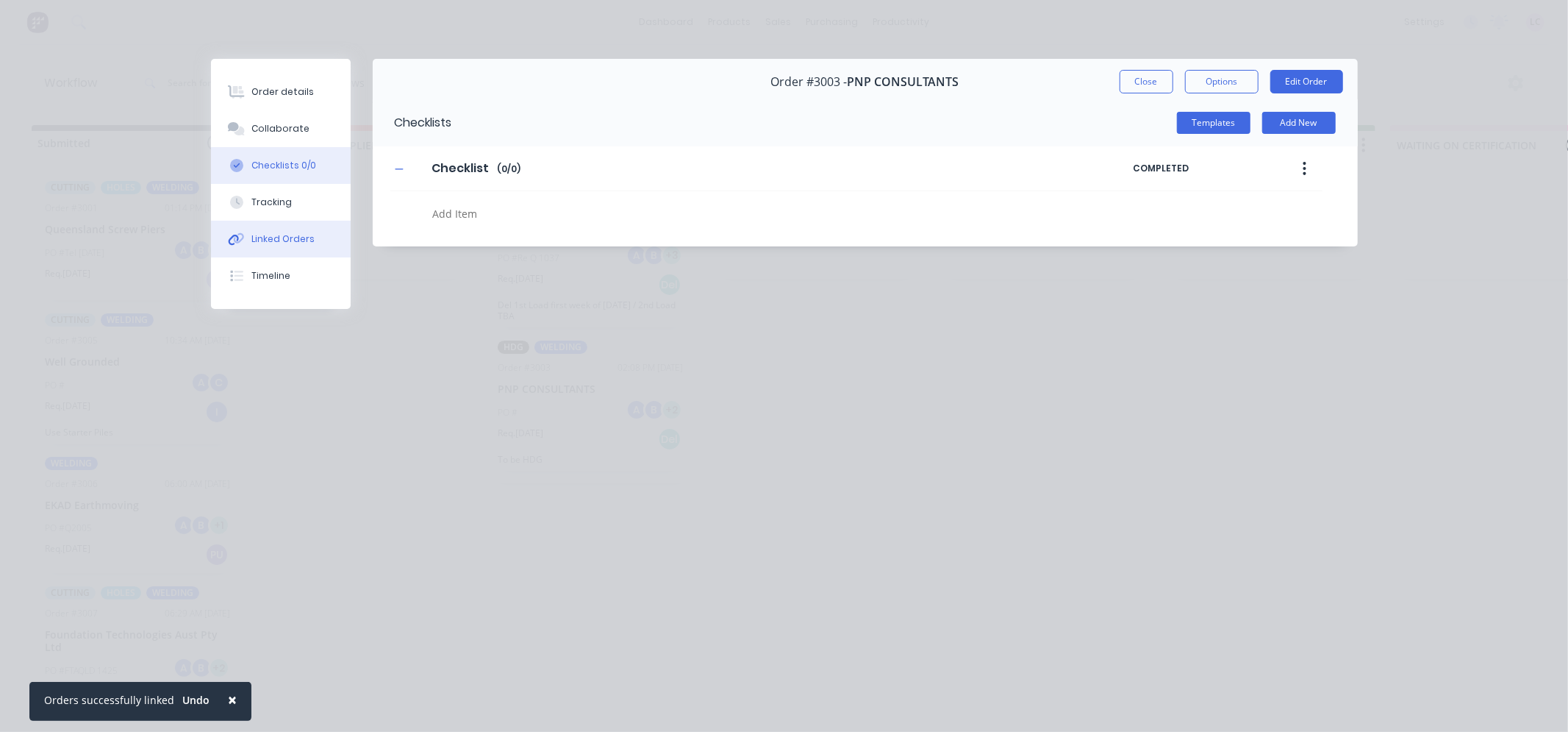
click at [303, 234] on div "Linked Orders" at bounding box center [283, 239] width 64 height 13
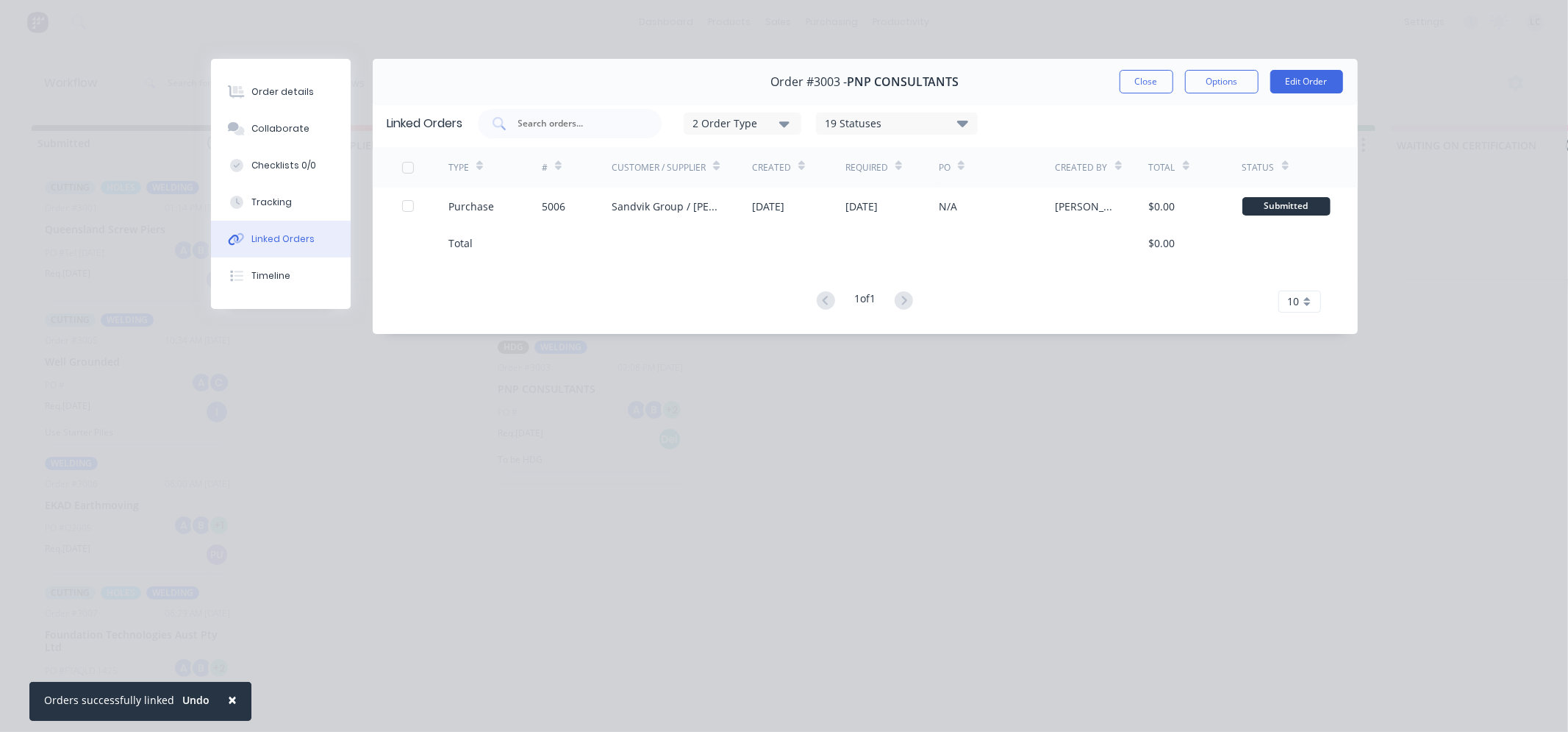
click at [454, 440] on div "Order details Collaborate Checklists 0/0 Tracking Linked Orders Timeline Order …" at bounding box center [784, 366] width 1568 height 732
click at [1123, 75] on button "Close" at bounding box center [1146, 81] width 54 height 24
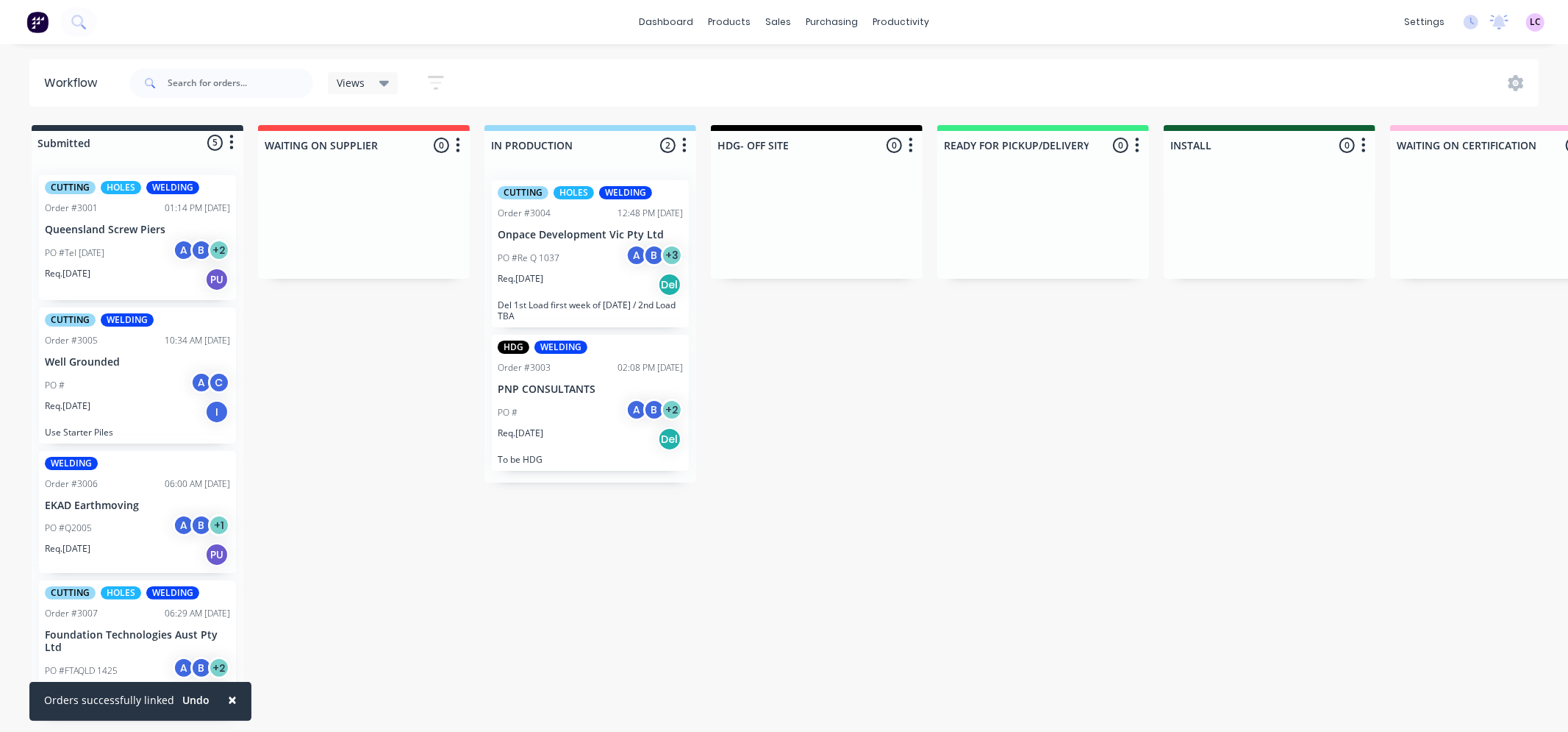
click at [1159, 531] on div "Submitted 5 Status colour #273444 hex #273444 Save Cancel Summaries Total order…" at bounding box center [1108, 421] width 2239 height 593
click at [679, 20] on link "dashboard" at bounding box center [666, 22] width 69 height 22
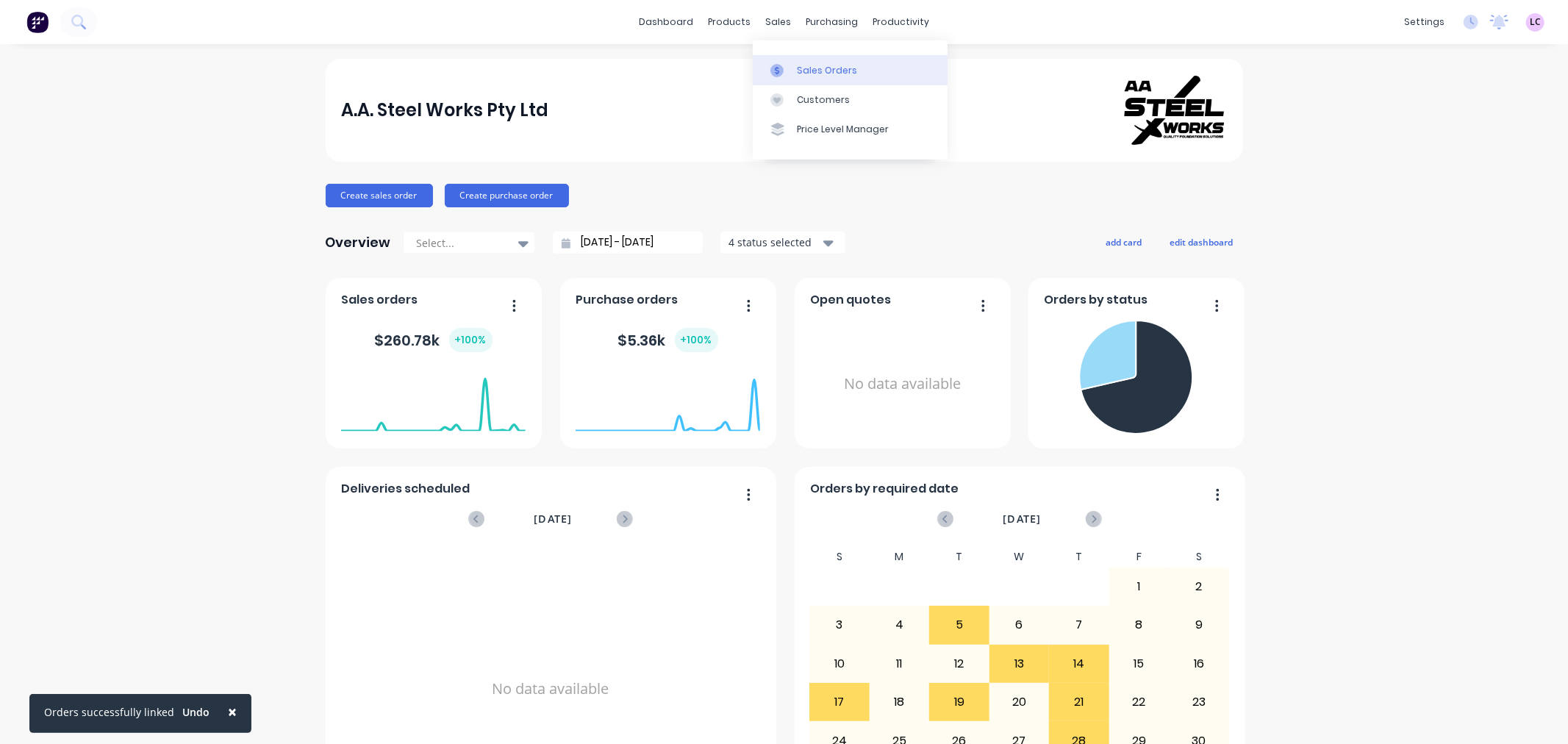
click at [802, 78] on link "Sales Orders" at bounding box center [850, 70] width 195 height 30
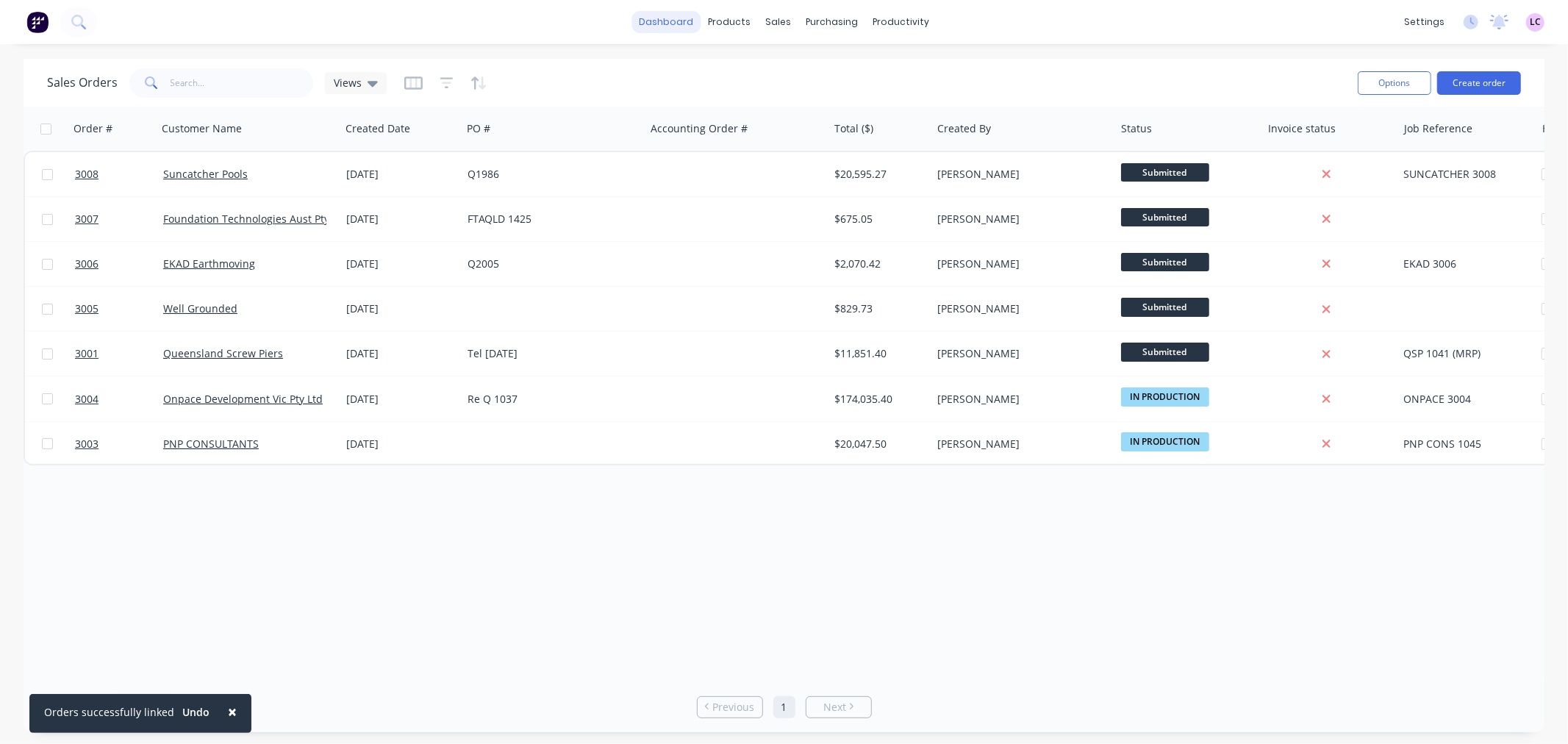
click at [700, 16] on link "dashboard" at bounding box center [666, 22] width 69 height 22
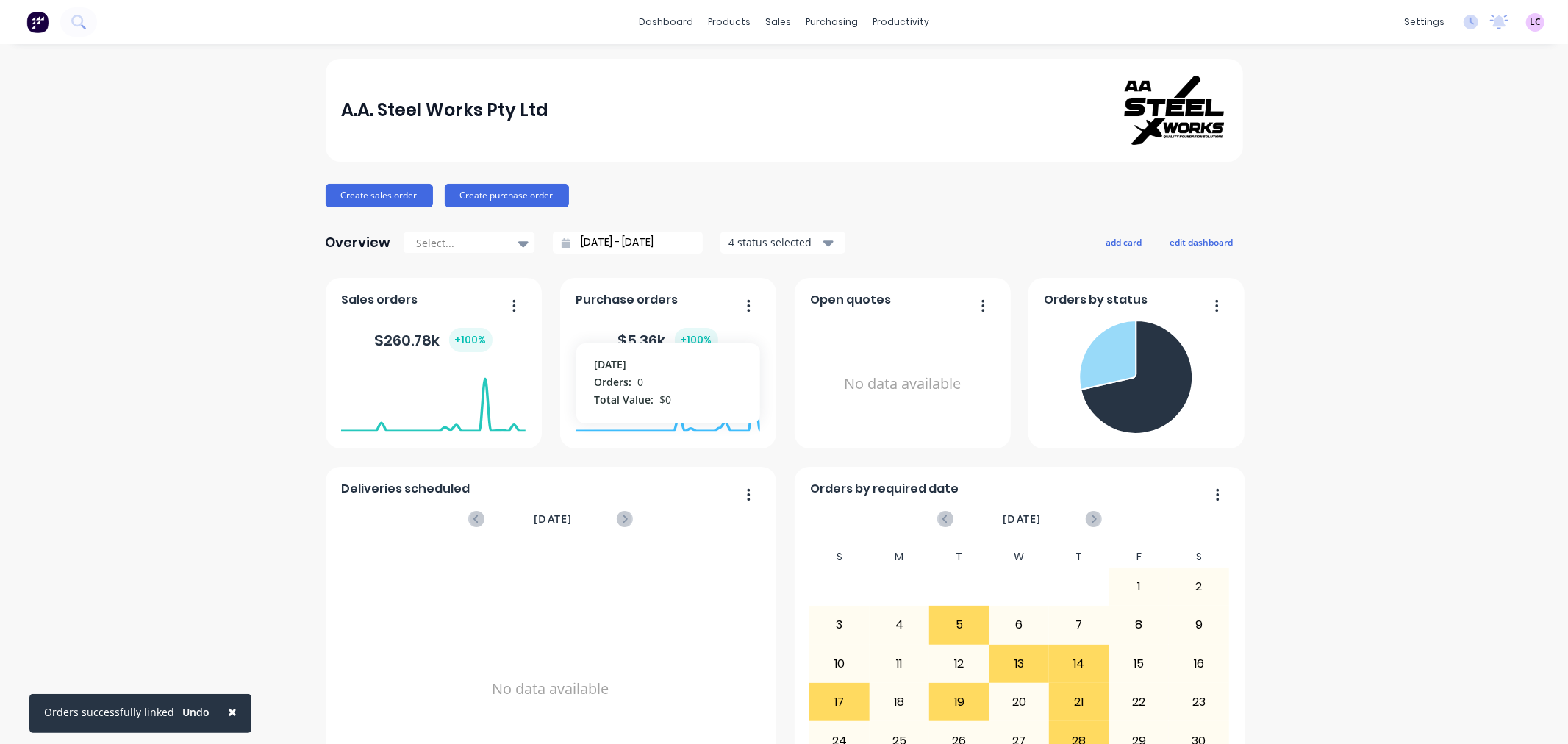
click at [195, 338] on div "A.A. Steel Works Pty Ltd Create sales order Create purchase order Overview Sele…" at bounding box center [784, 443] width 1568 height 768
click at [904, 71] on div "Workflow" at bounding box center [920, 70] width 44 height 13
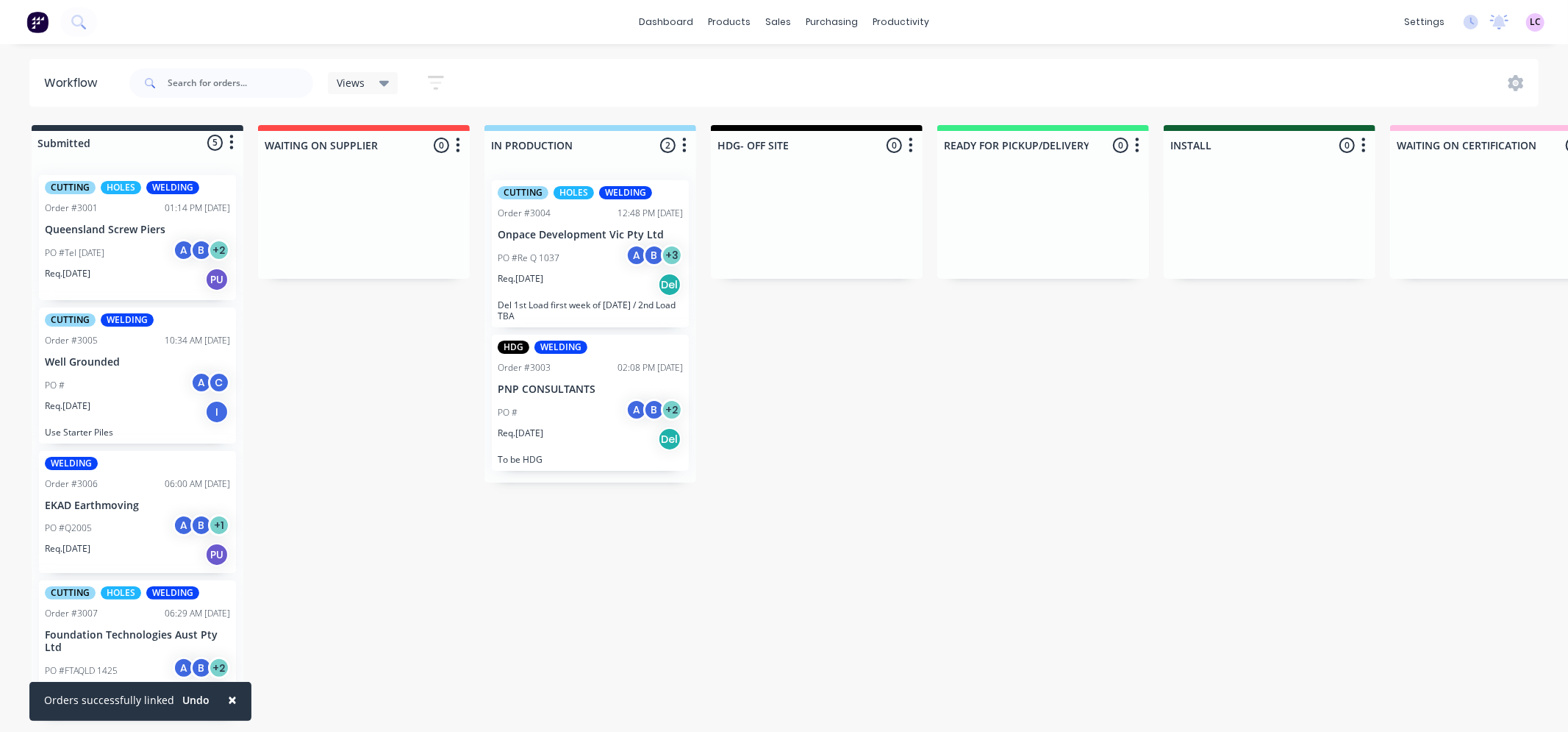
click at [32, 19] on img at bounding box center [37, 22] width 22 height 22
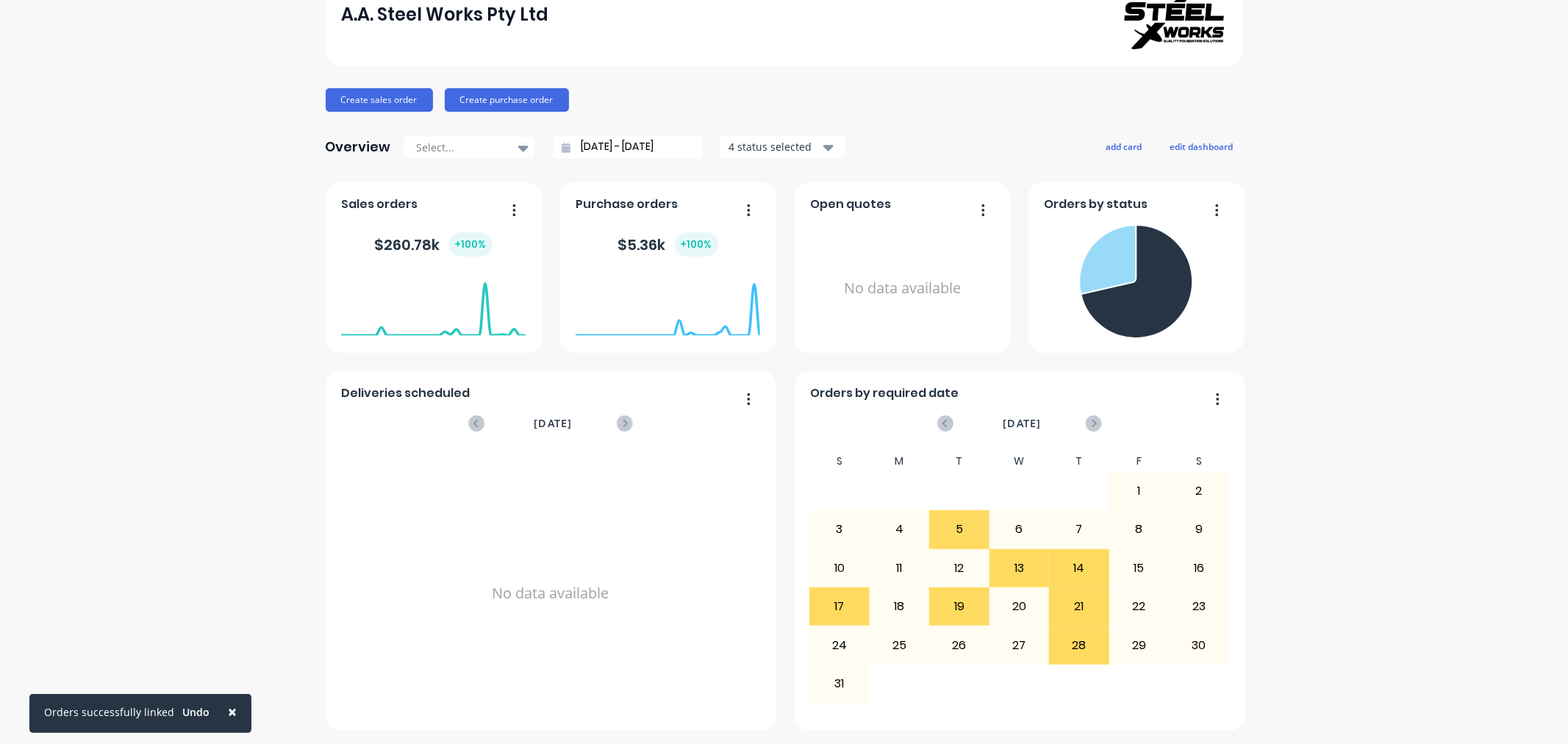
scroll to position [97, 0]
drag, startPoint x: 826, startPoint y: 597, endPoint x: 17, endPoint y: 647, distance: 810.5
click at [17, 647] on div "A.A. Steel Works Pty Ltd Create sales order Create purchase order Overview Sele…" at bounding box center [784, 346] width 1568 height 768
click at [855, 654] on div "24" at bounding box center [840, 644] width 59 height 37
click at [1215, 210] on icon "button" at bounding box center [1216, 209] width 3 height 12
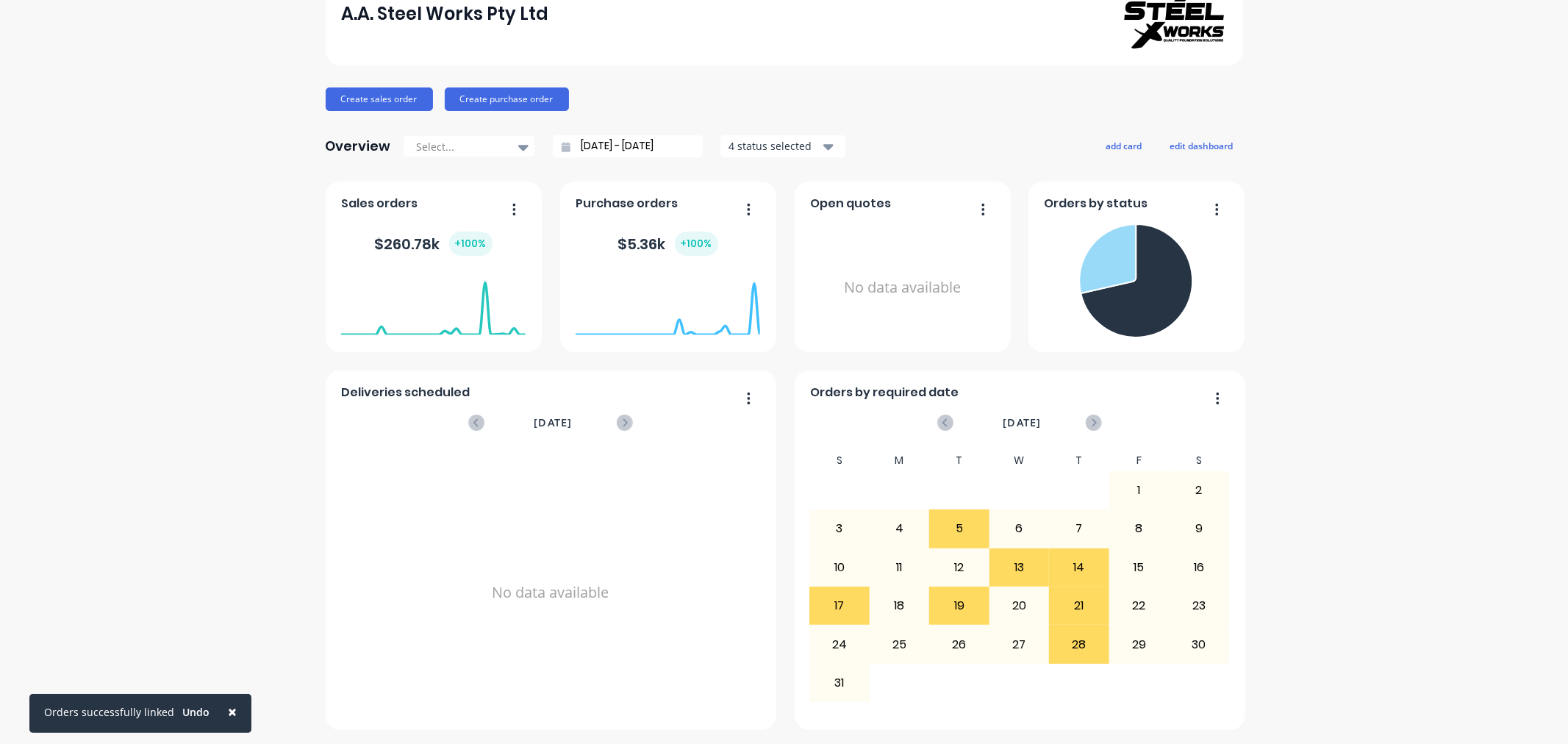
click at [1313, 283] on div "A.A. Steel Works Pty Ltd Create sales order Create purchase order Overview Sele…" at bounding box center [784, 346] width 1568 height 768
click at [973, 206] on button "button" at bounding box center [977, 211] width 30 height 23
click at [200, 269] on div "A.A. Steel Works Pty Ltd Create sales order Create purchase order Overview Sele…" at bounding box center [784, 346] width 1568 height 768
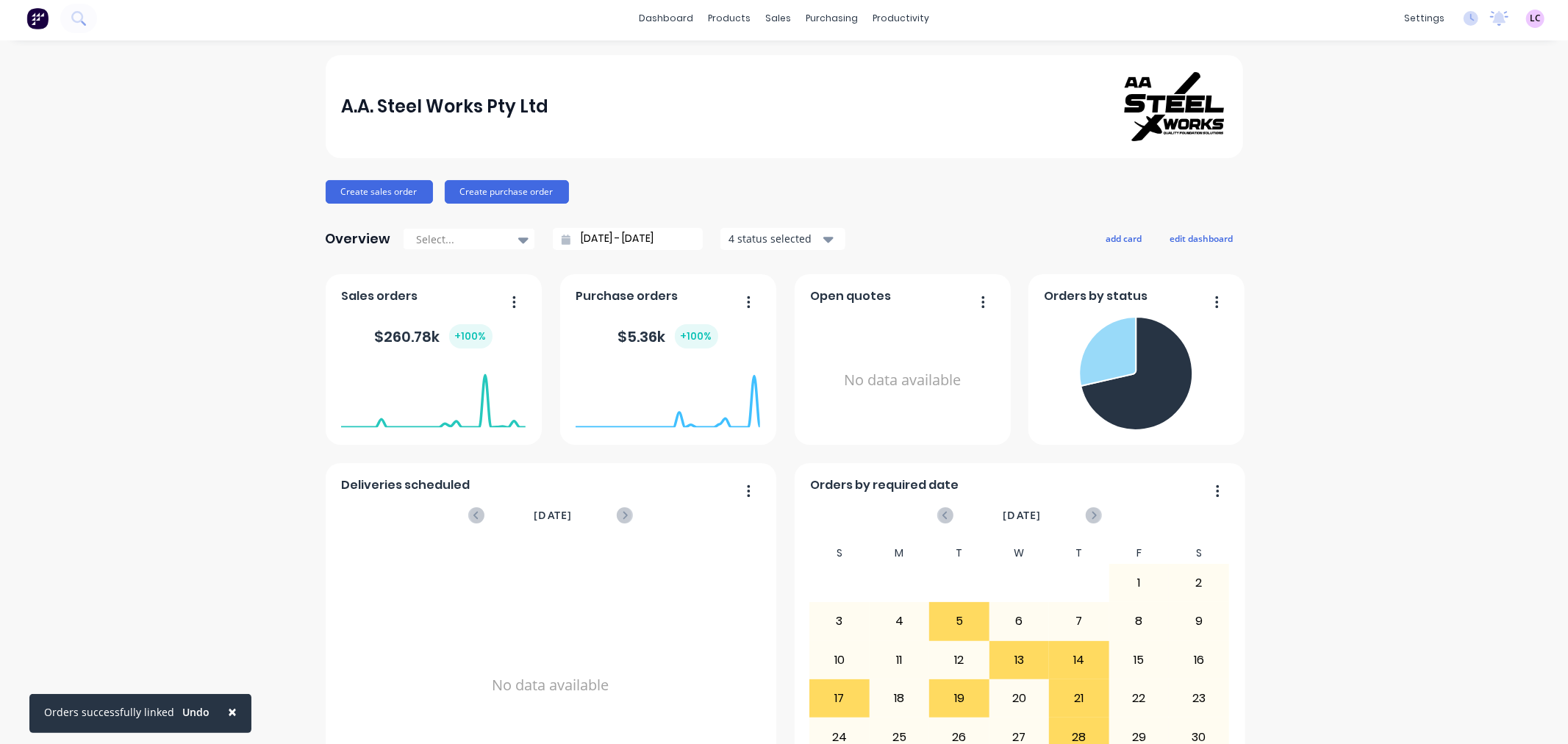
scroll to position [0, 0]
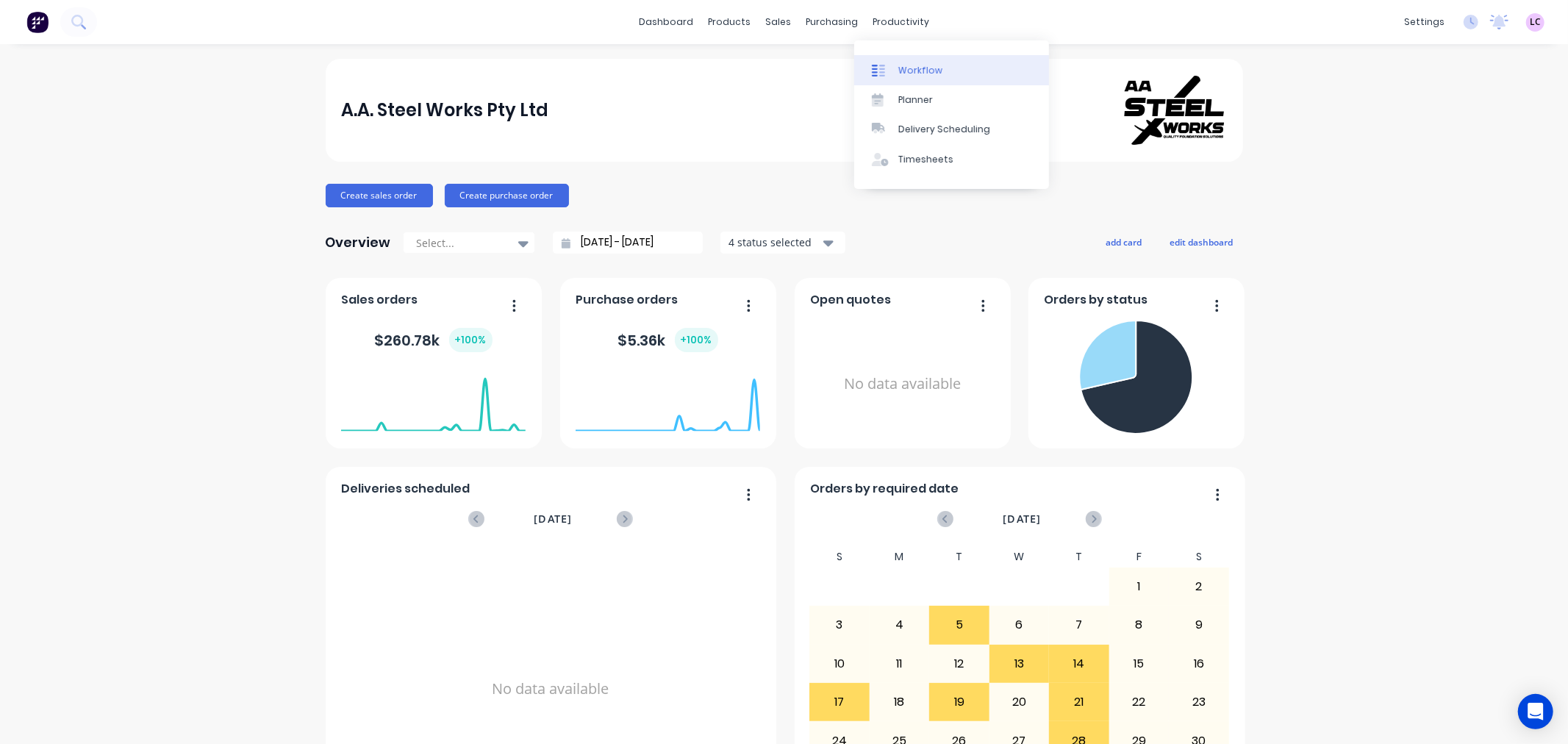
click at [890, 66] on div at bounding box center [882, 70] width 22 height 13
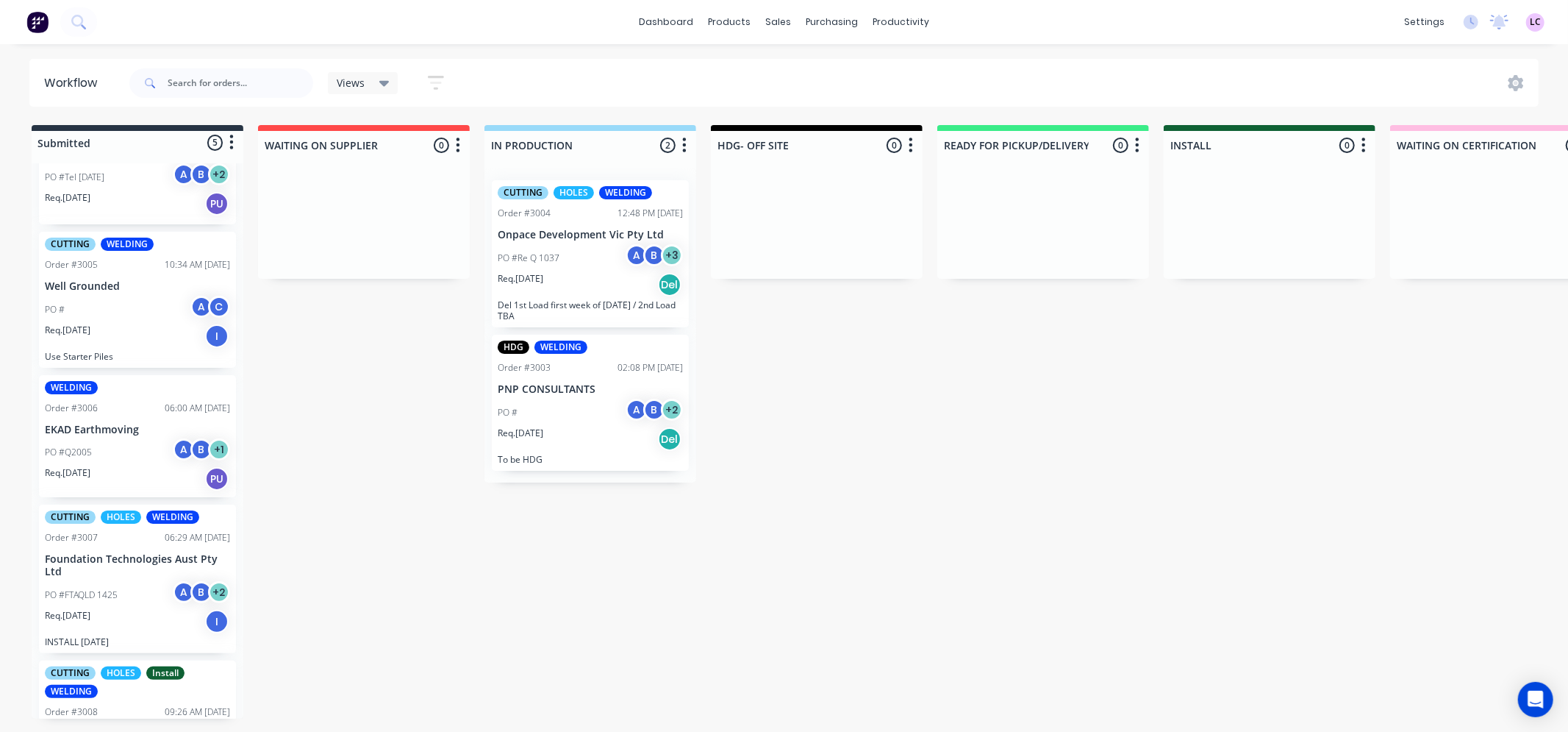
scroll to position [170, 0]
